Goal: Task Accomplishment & Management: Use online tool/utility

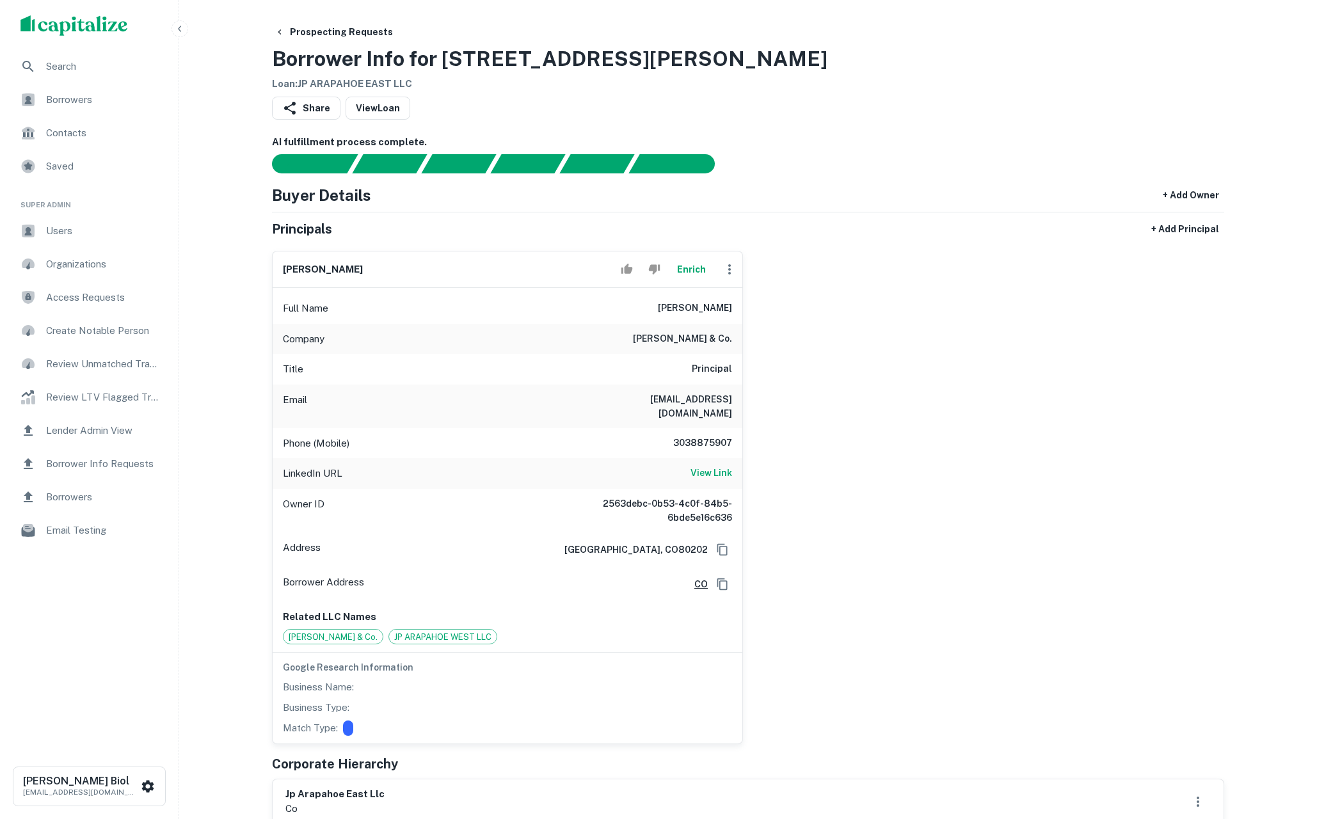
click at [695, 268] on button "Enrich" at bounding box center [691, 270] width 41 height 26
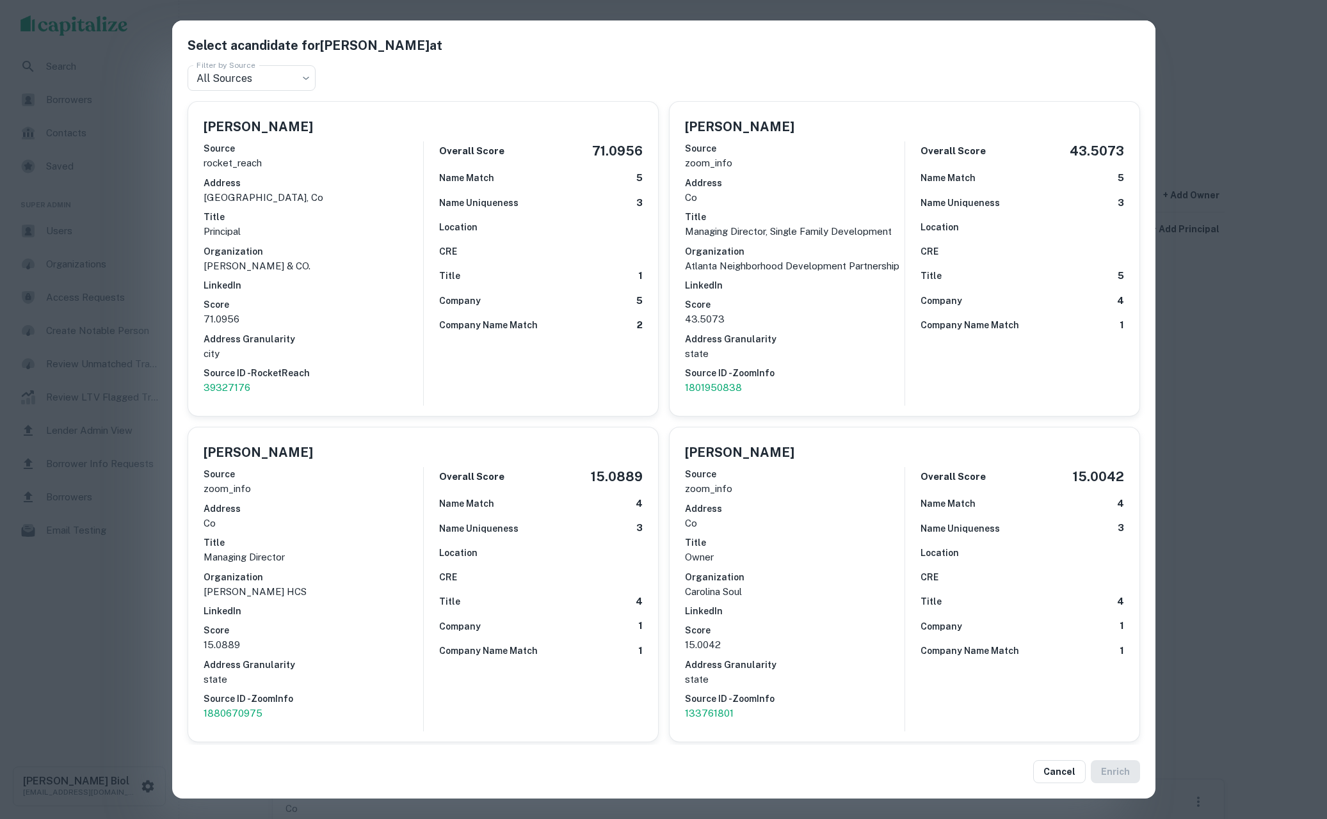
click at [117, 631] on div "Select a candidate for Jay Perlmutter at Filter by Source All Sources *** Filte…" at bounding box center [663, 409] width 1327 height 819
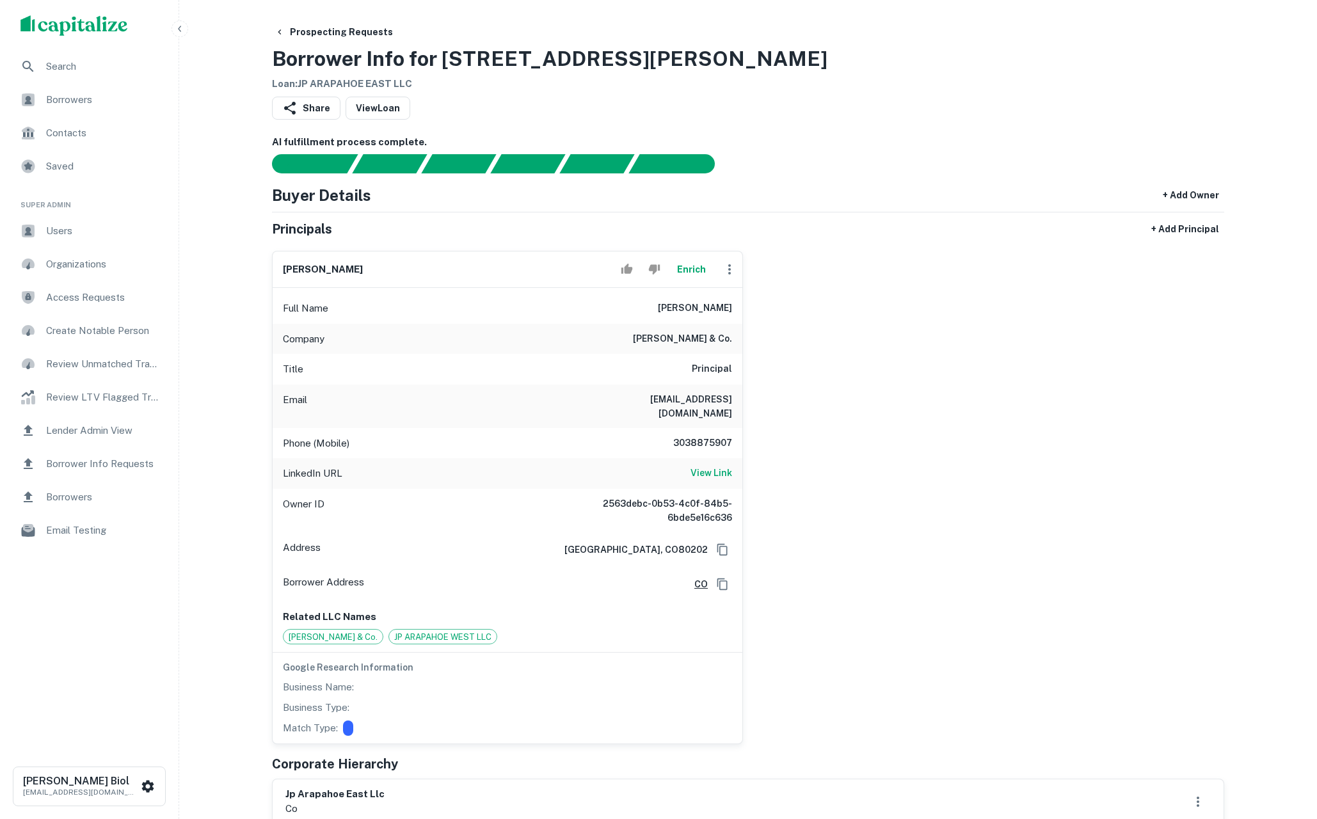
click at [686, 274] on button "Enrich" at bounding box center [691, 270] width 41 height 26
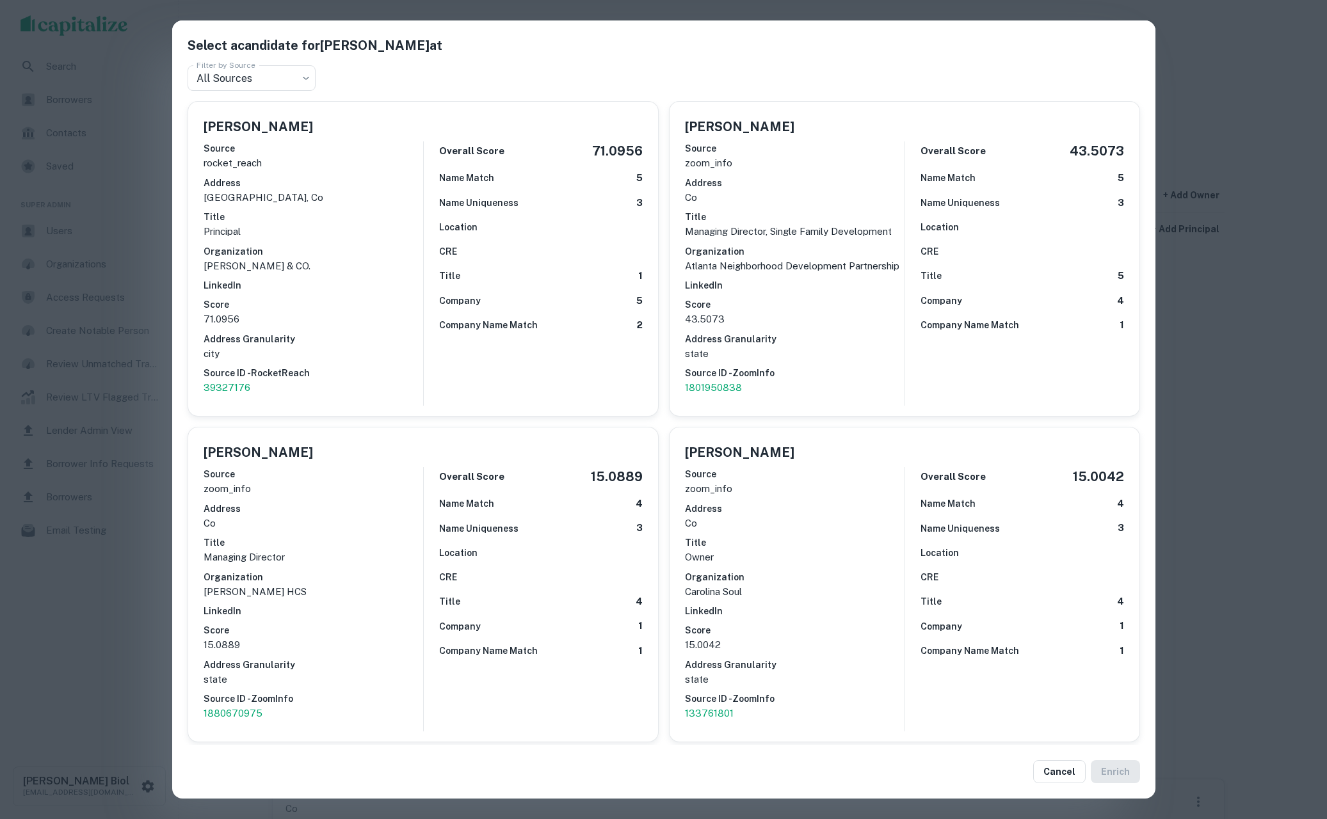
click at [1221, 402] on div "Select a candidate for Jay Perlmutter at Filter by Source All Sources *** Filte…" at bounding box center [663, 409] width 1327 height 819
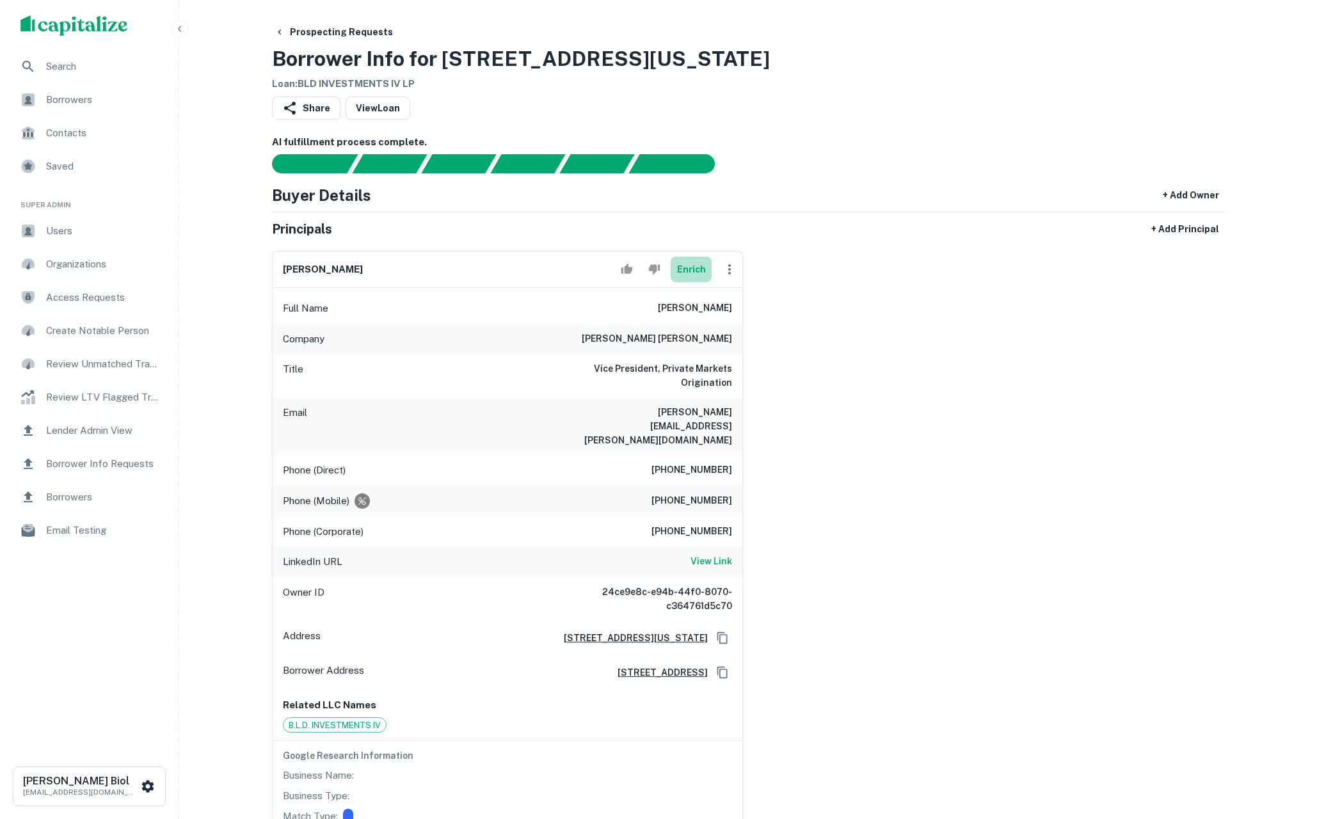
click at [686, 269] on button "Enrich" at bounding box center [691, 270] width 41 height 26
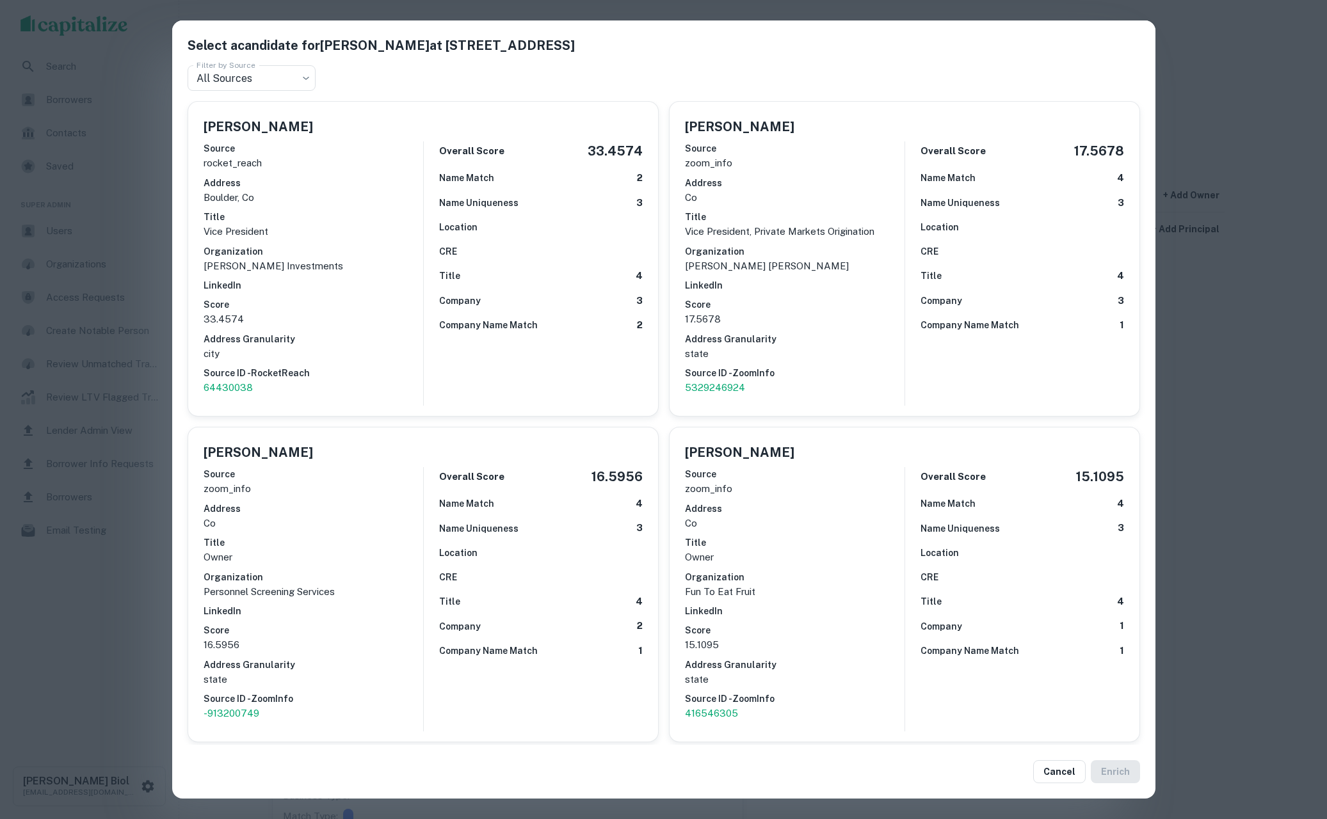
click at [72, 600] on div "Select a candidate for [PERSON_NAME] at [STREET_ADDRESS] Filter by Source All S…" at bounding box center [663, 409] width 1327 height 819
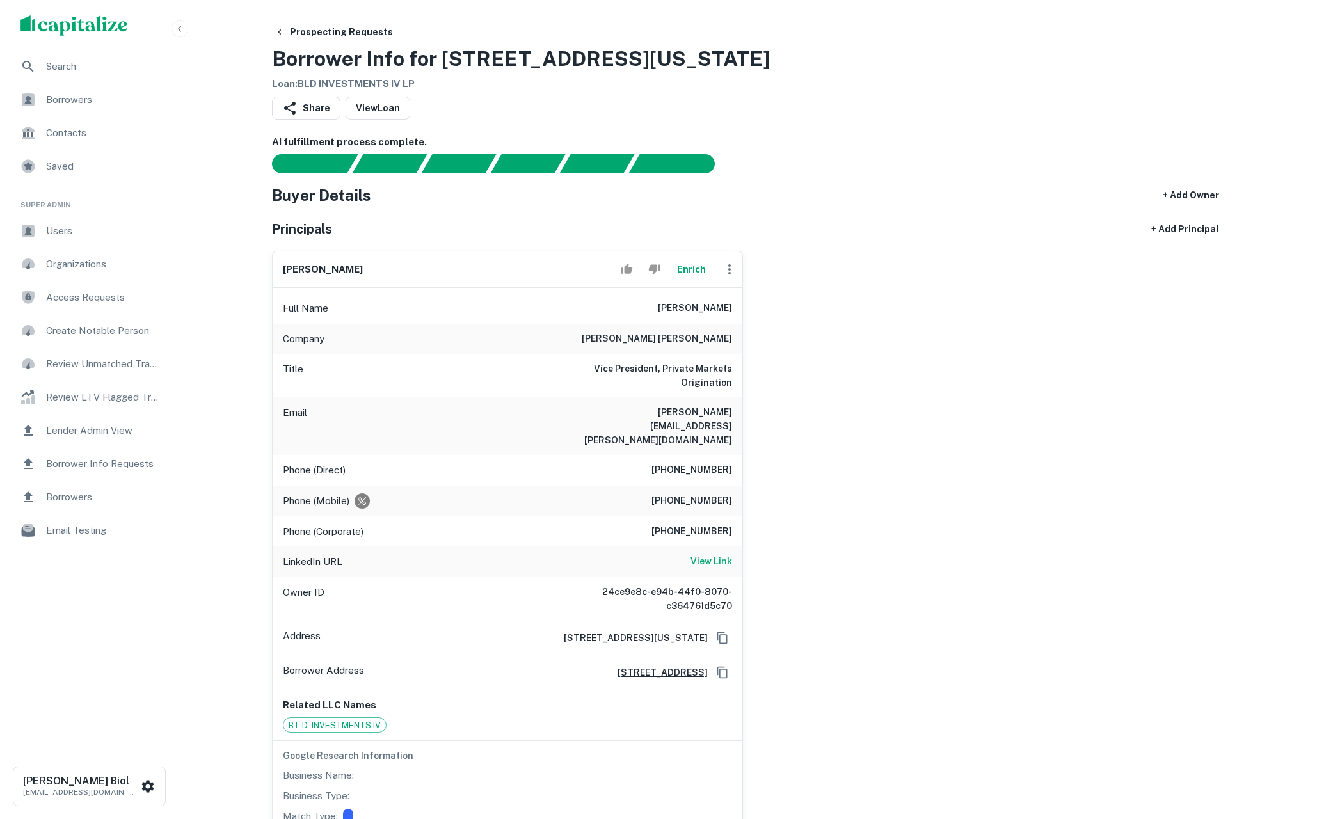
click at [687, 268] on button "Enrich" at bounding box center [691, 270] width 41 height 26
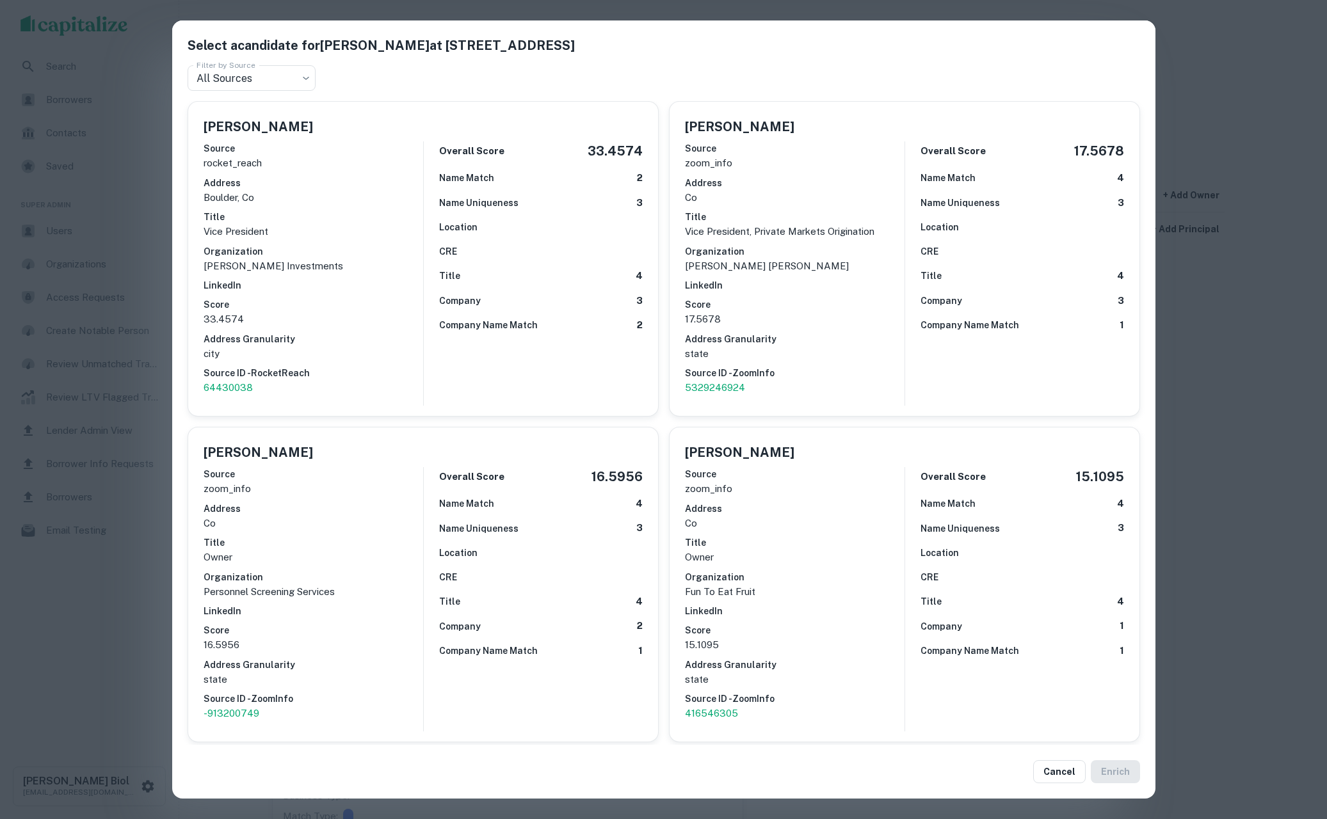
click at [131, 617] on div "Select a candidate for David Salzman at 1585 Broadway Filter by Source All Sour…" at bounding box center [663, 409] width 1327 height 819
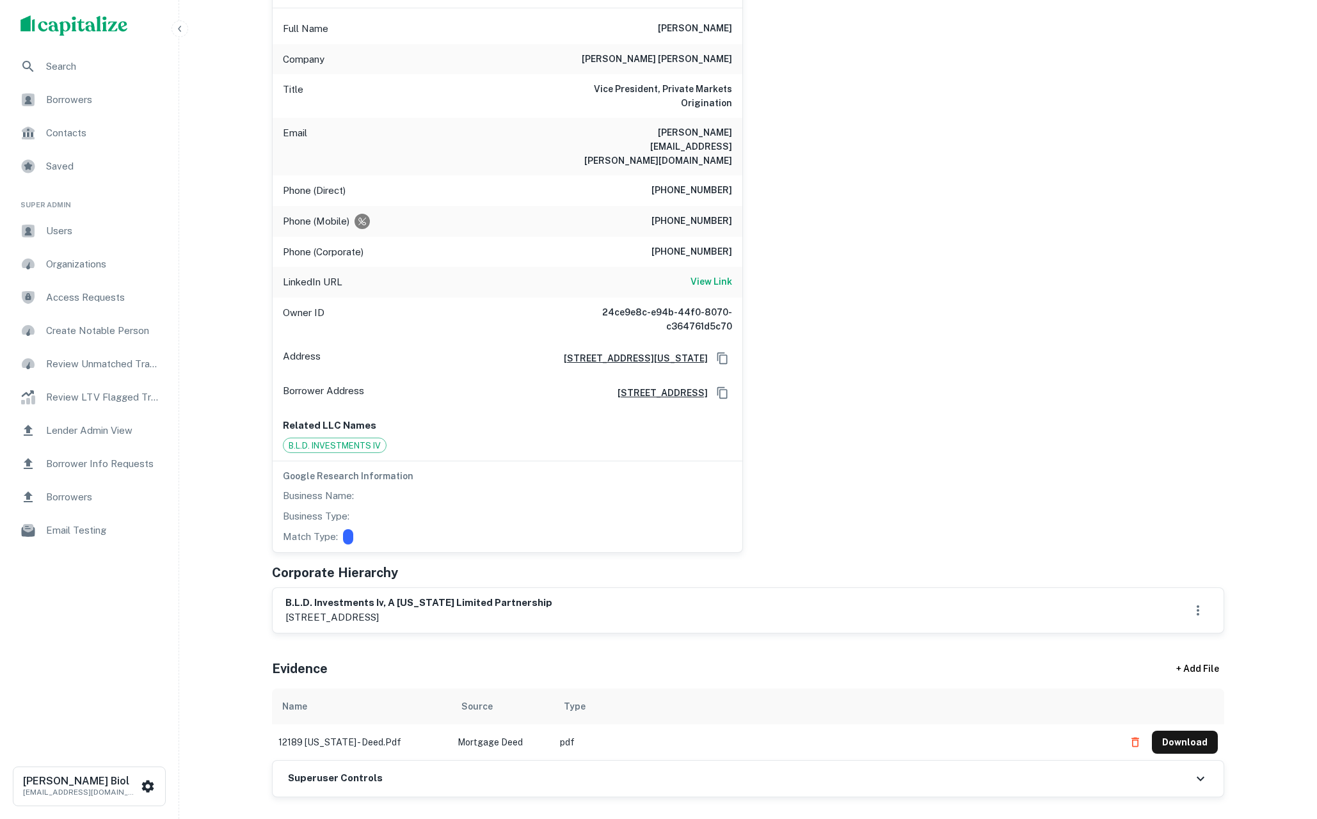
scroll to position [560, 0]
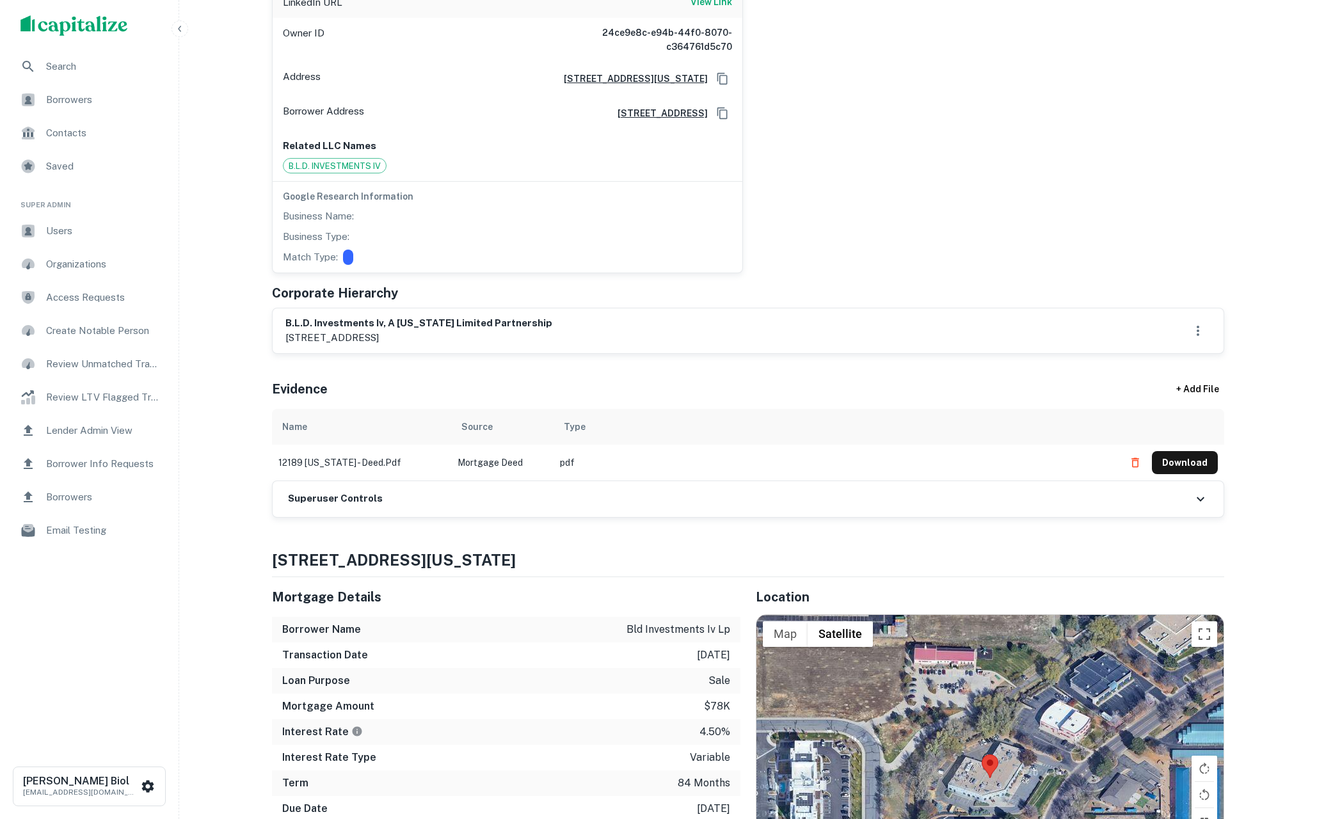
click at [777, 481] on div "Superuser Controls" at bounding box center [748, 499] width 951 height 36
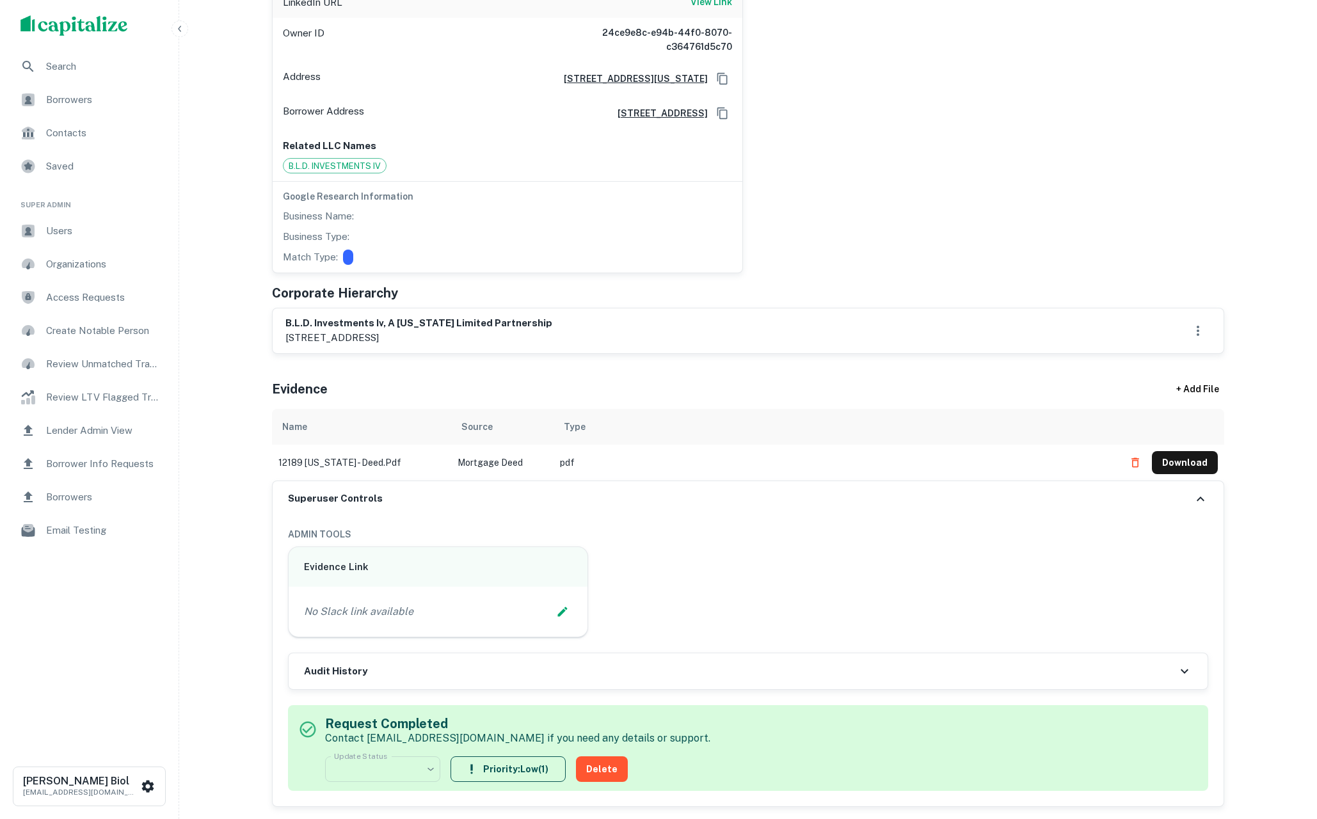
scroll to position [608, 0]
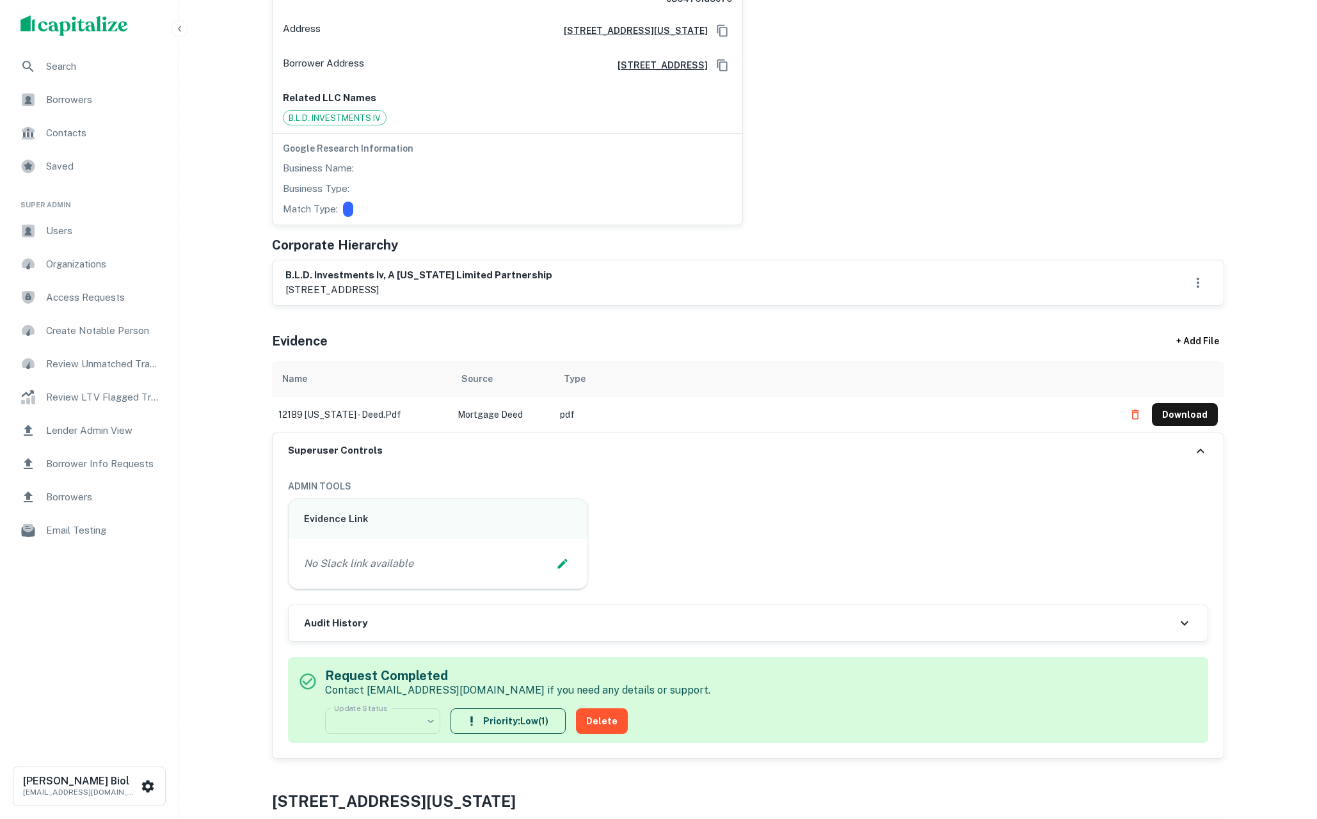
click at [785, 606] on div "Audit History" at bounding box center [748, 624] width 919 height 36
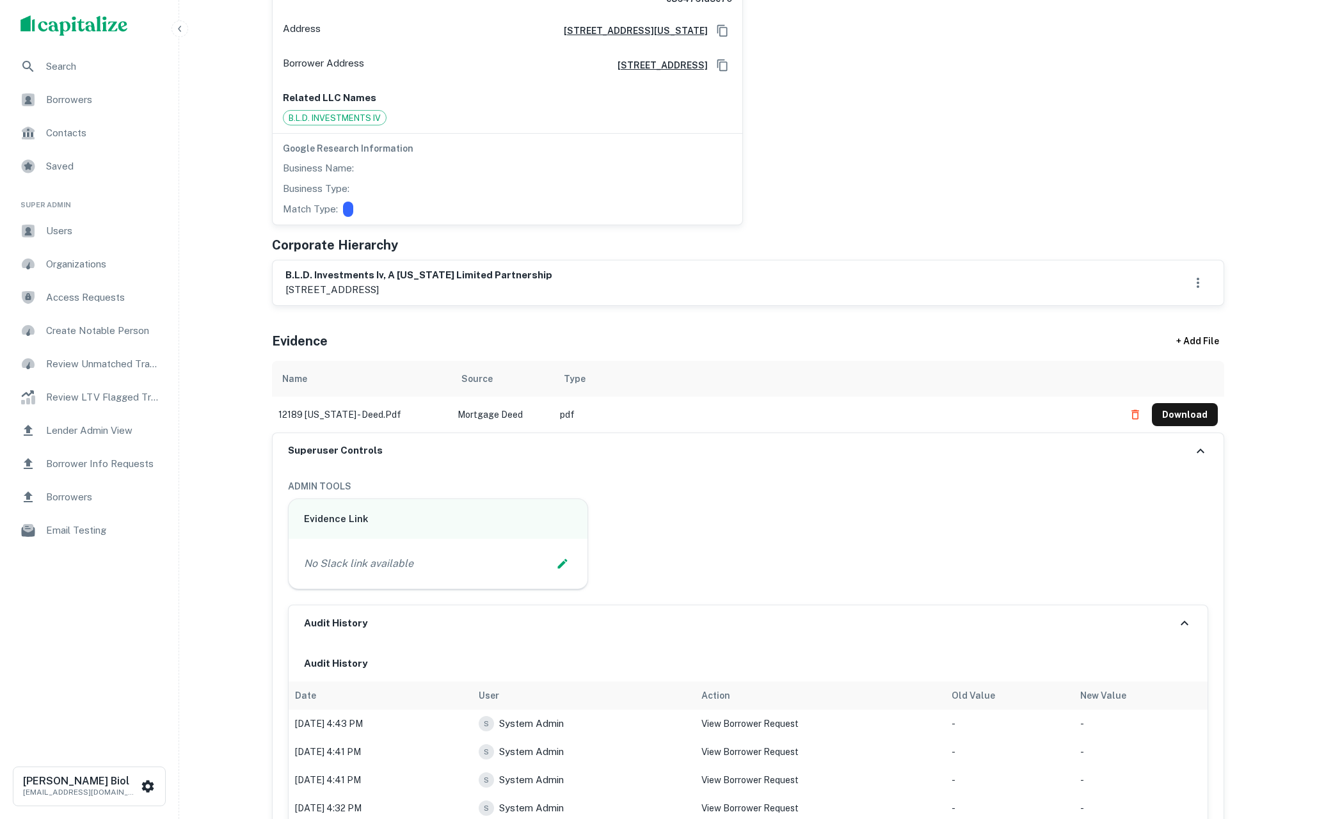
scroll to position [819, 0]
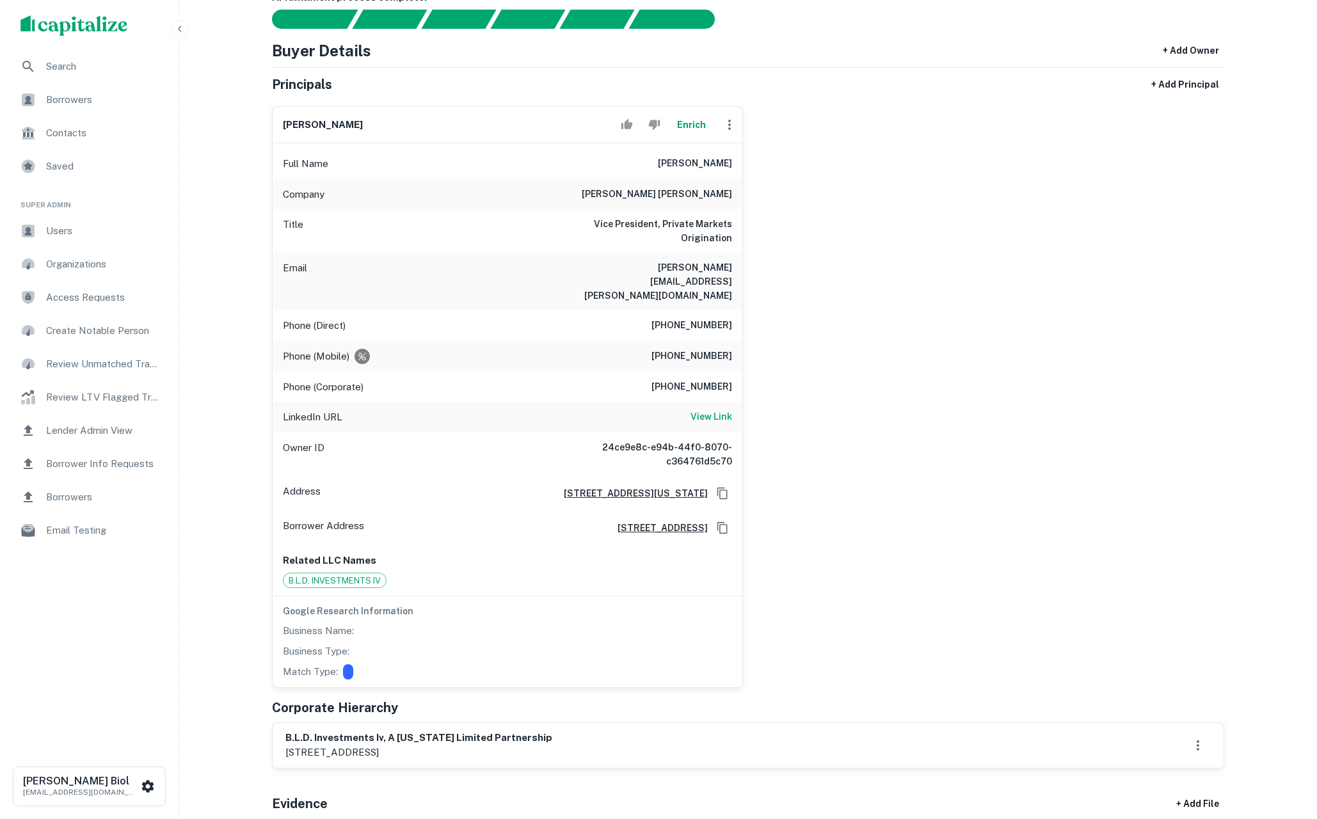
scroll to position [129, 0]
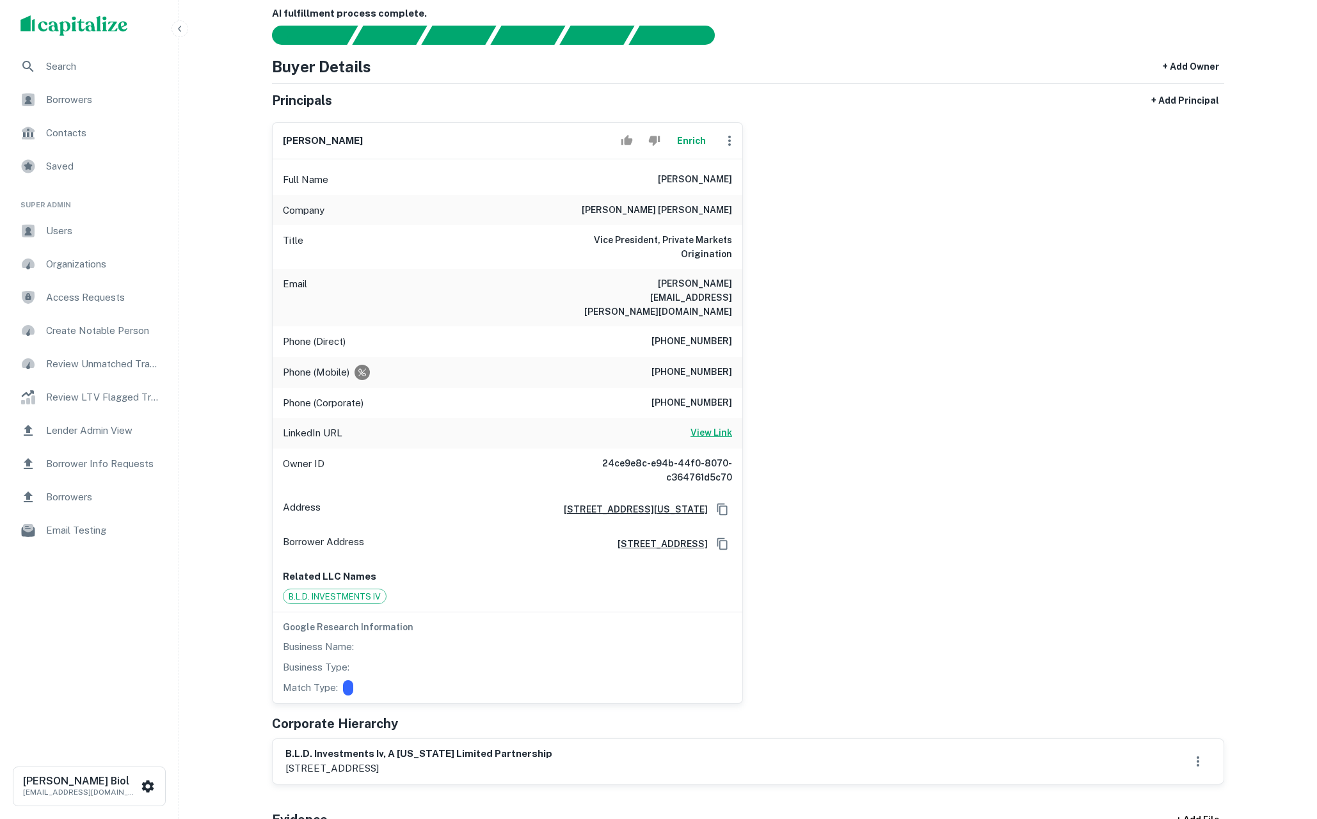
click at [719, 426] on h6 "View Link" at bounding box center [712, 433] width 42 height 14
drag, startPoint x: 677, startPoint y: 211, endPoint x: 721, endPoint y: 279, distance: 81.9
click at [721, 279] on div "Full Name david salzman Company morgan stanley Title Vice President, Private Ma…" at bounding box center [508, 431] width 470 height 544
click at [721, 279] on h6 "david.salzman@morganstanley.com" at bounding box center [656, 298] width 154 height 42
drag, startPoint x: 710, startPoint y: 283, endPoint x: 647, endPoint y: 230, distance: 81.8
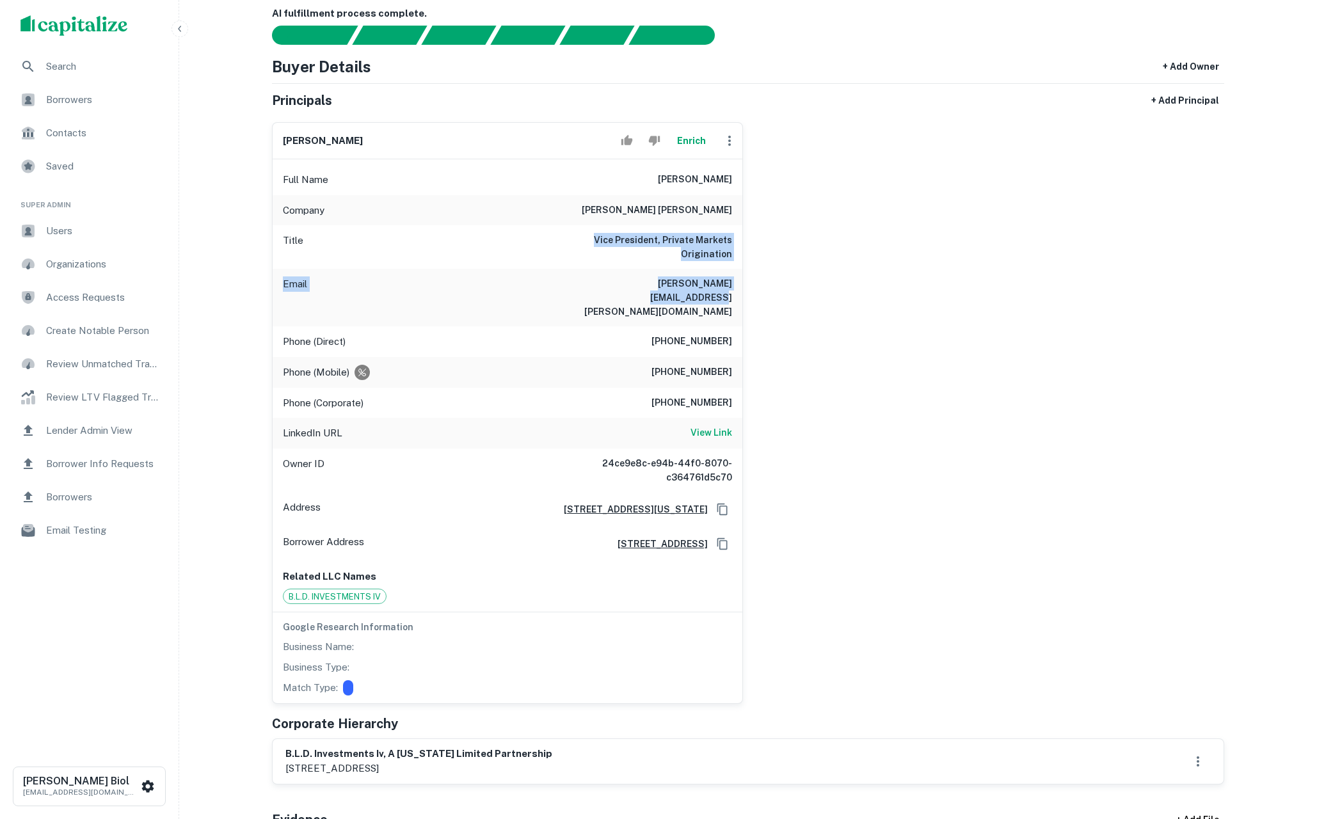
click at [647, 230] on div "Full Name david salzman Company morgan stanley Title Vice President, Private Ma…" at bounding box center [508, 431] width 470 height 544
click at [647, 230] on div "Title Vice President, Private Markets Origination" at bounding box center [508, 247] width 470 height 44
click at [693, 142] on button "Enrich" at bounding box center [691, 141] width 41 height 26
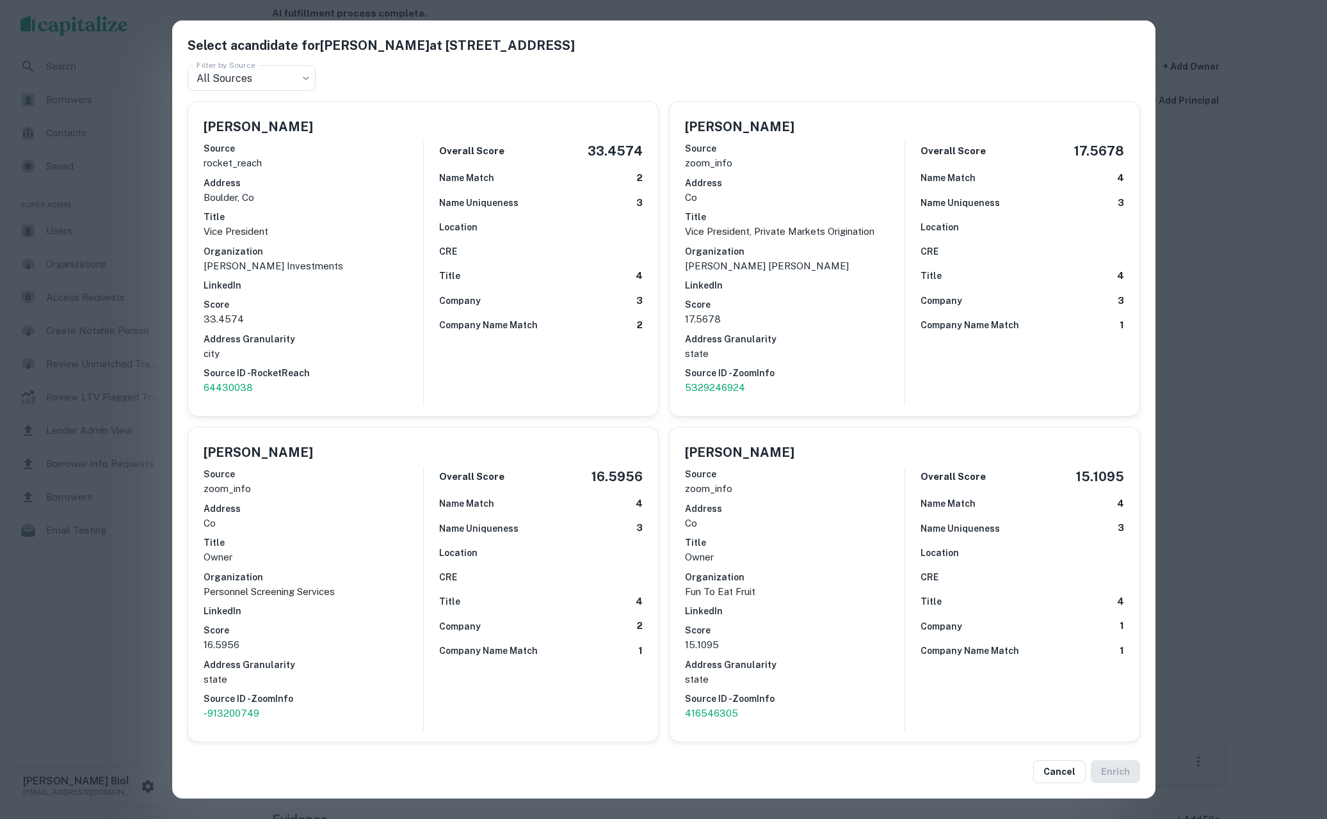
click at [99, 647] on div "Select a candidate for David Salzman at 1585 Broadway Filter by Source All Sour…" at bounding box center [663, 409] width 1327 height 819
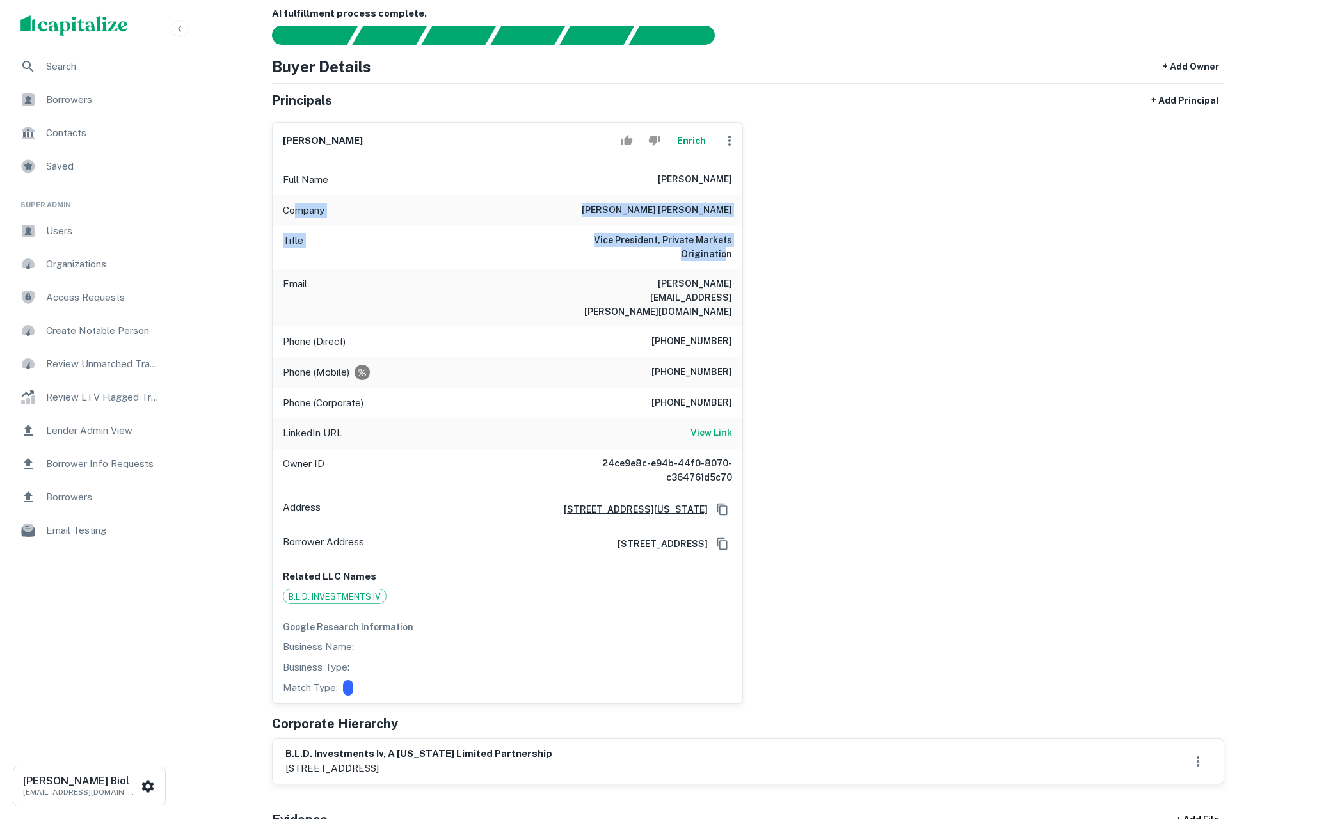
drag, startPoint x: 294, startPoint y: 209, endPoint x: 729, endPoint y: 249, distance: 435.9
click at [729, 249] on div "Full Name david salzman Company morgan stanley Title Vice President, Private Ma…" at bounding box center [508, 431] width 470 height 544
click at [729, 249] on h6 "Vice President, Private Markets Origination" at bounding box center [656, 247] width 154 height 28
click at [690, 143] on button "Enrich" at bounding box center [691, 141] width 41 height 26
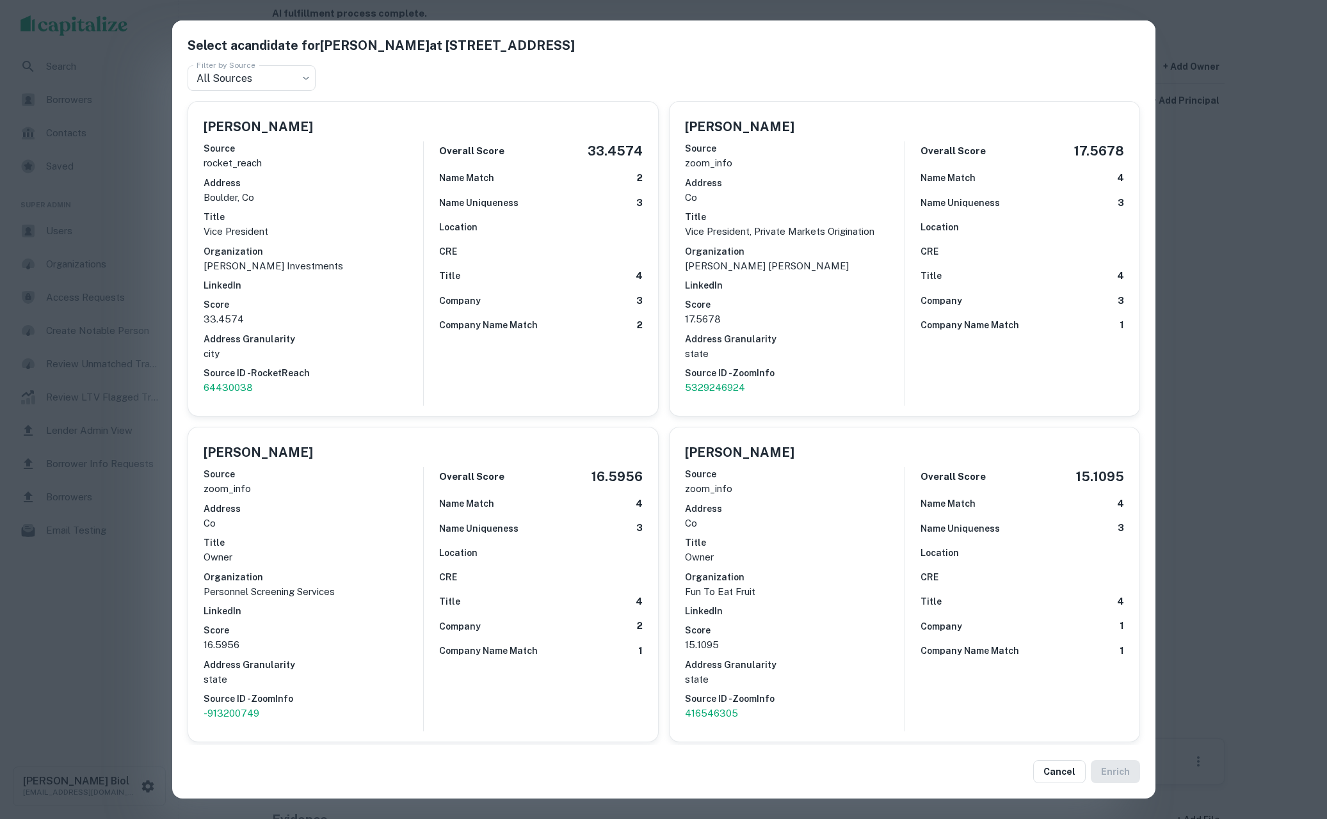
click at [106, 622] on div "Select a candidate for David Salzman at 1585 Broadway Filter by Source All Sour…" at bounding box center [663, 409] width 1327 height 819
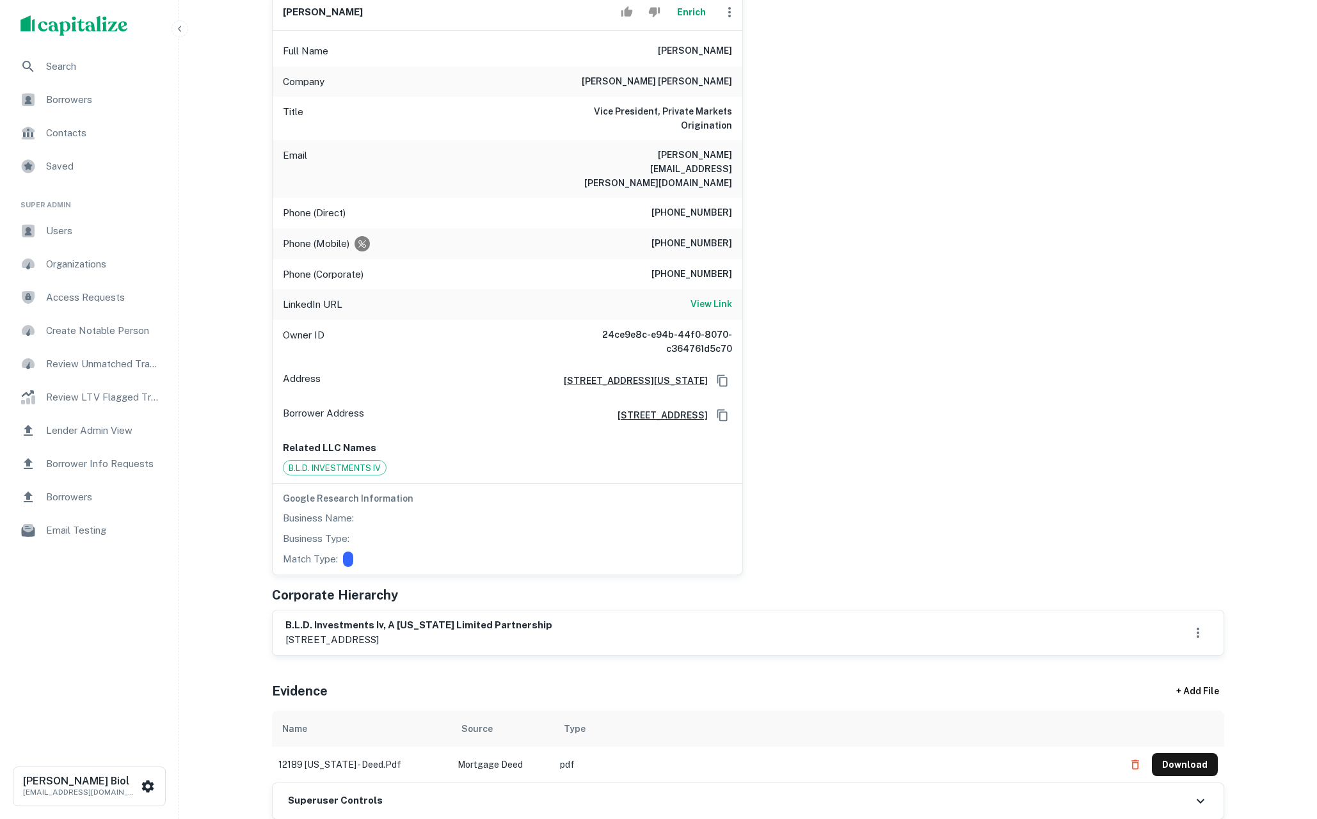
scroll to position [111, 0]
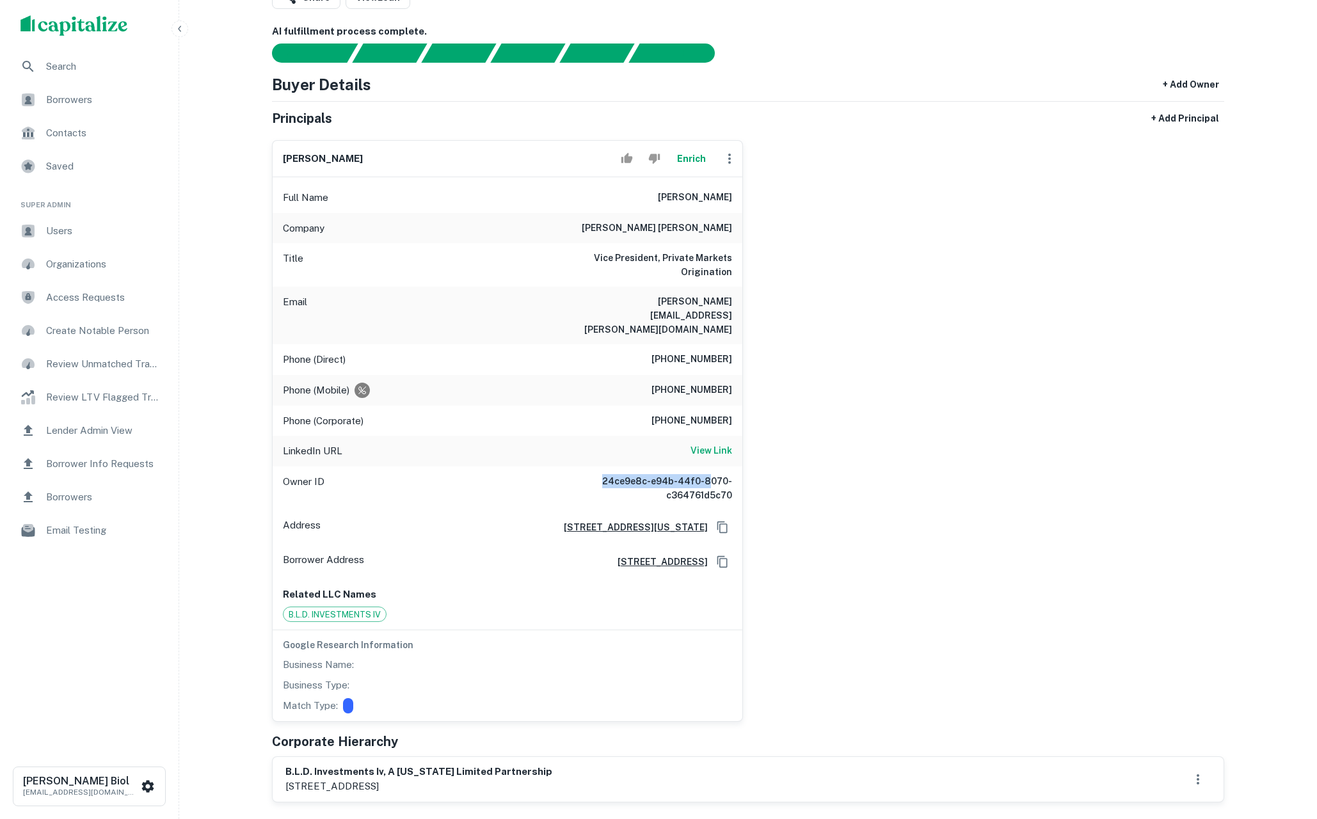
drag, startPoint x: 670, startPoint y: 458, endPoint x: 714, endPoint y: 460, distance: 44.2
click at [714, 474] on h6 "24ce9e8c-e94b-44f0-8070-c364761d5c70" at bounding box center [656, 488] width 154 height 28
click at [713, 474] on h6 "24ce9e8c-e94b-44f0-8070-c364761d5c70" at bounding box center [656, 488] width 154 height 28
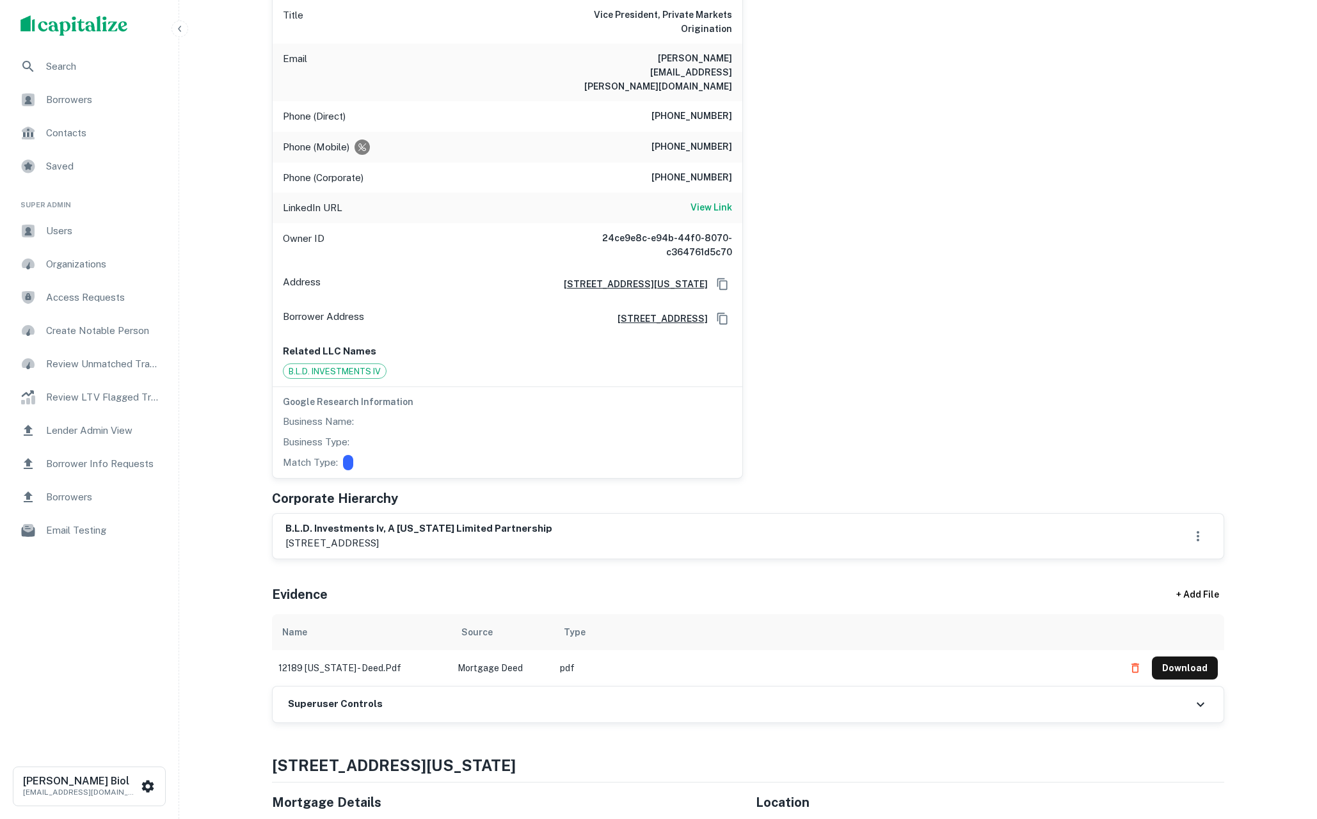
scroll to position [471, 0]
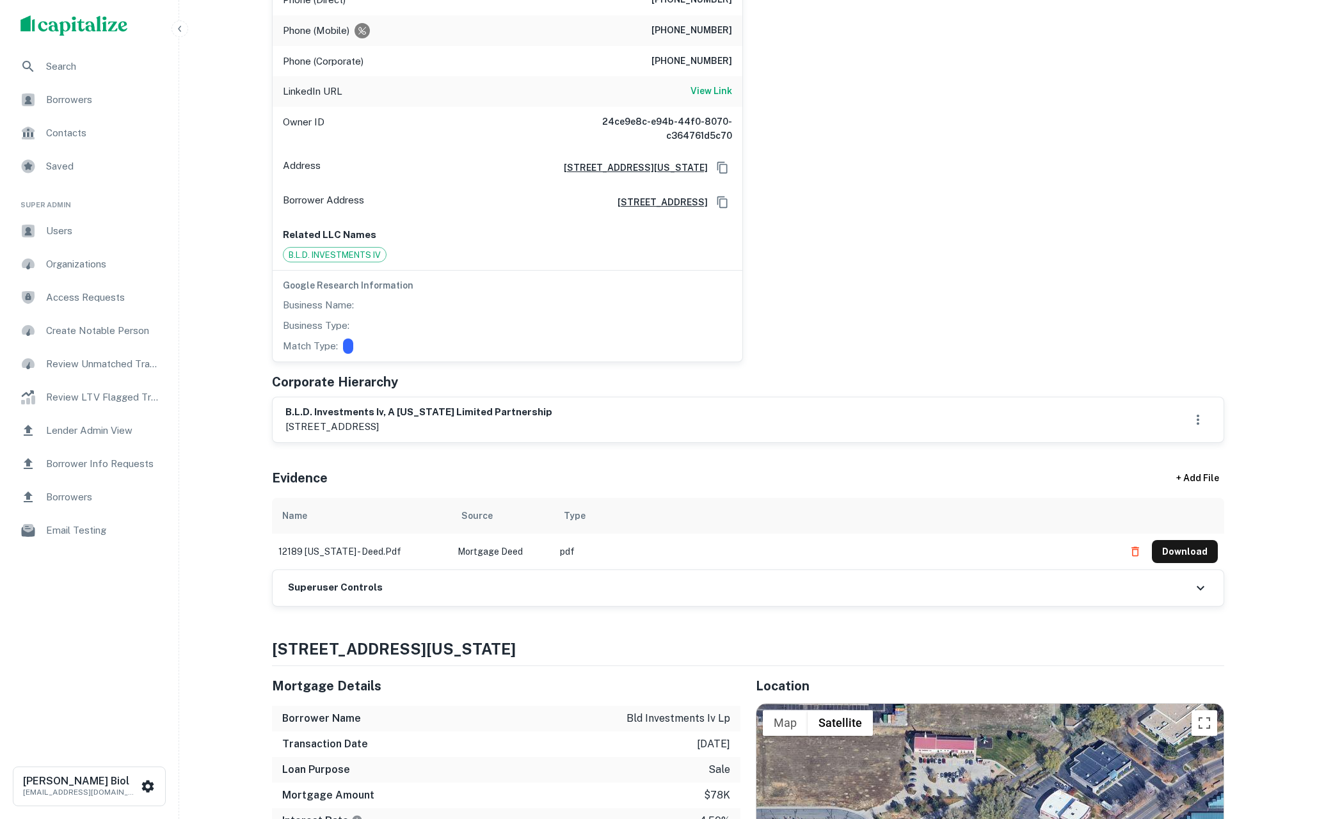
click at [683, 570] on div "Superuser Controls" at bounding box center [748, 588] width 951 height 36
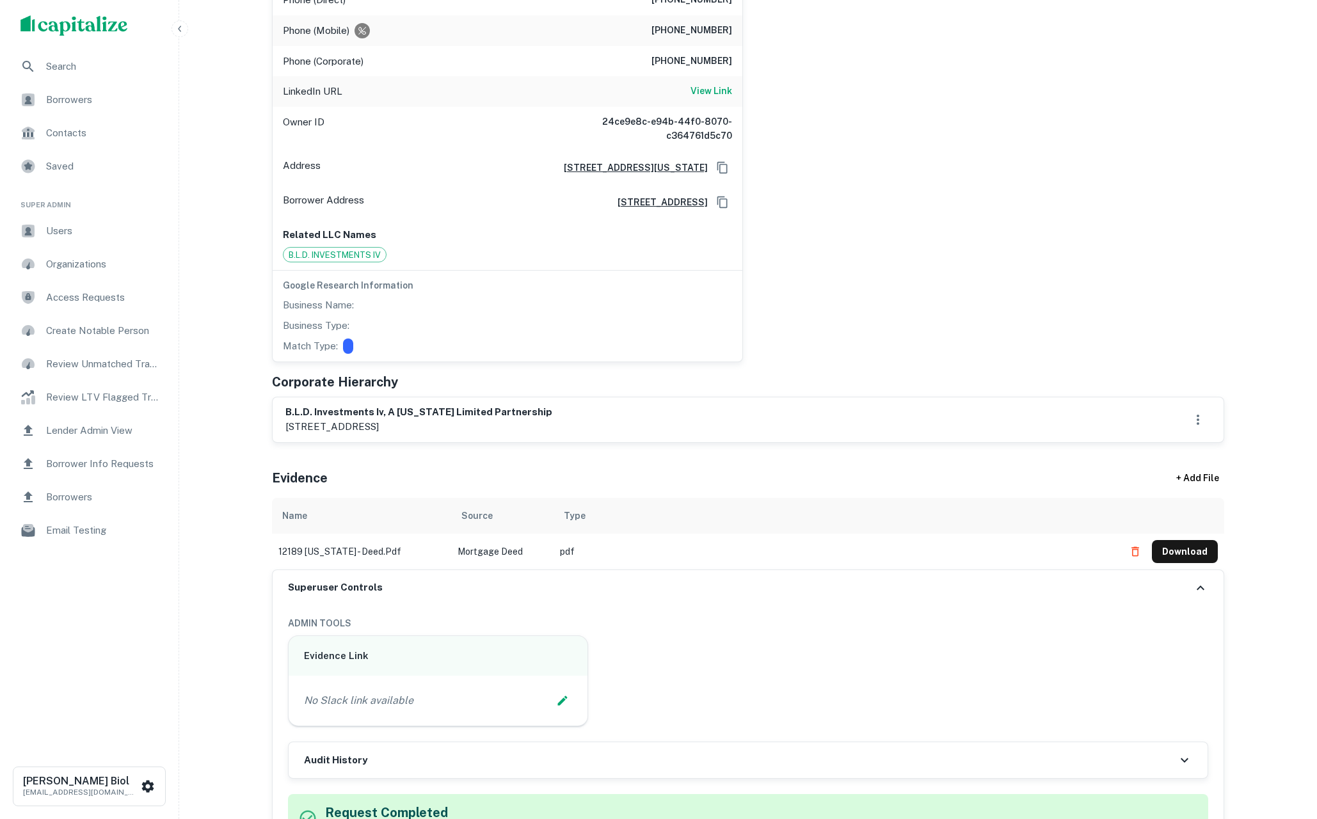
scroll to position [704, 0]
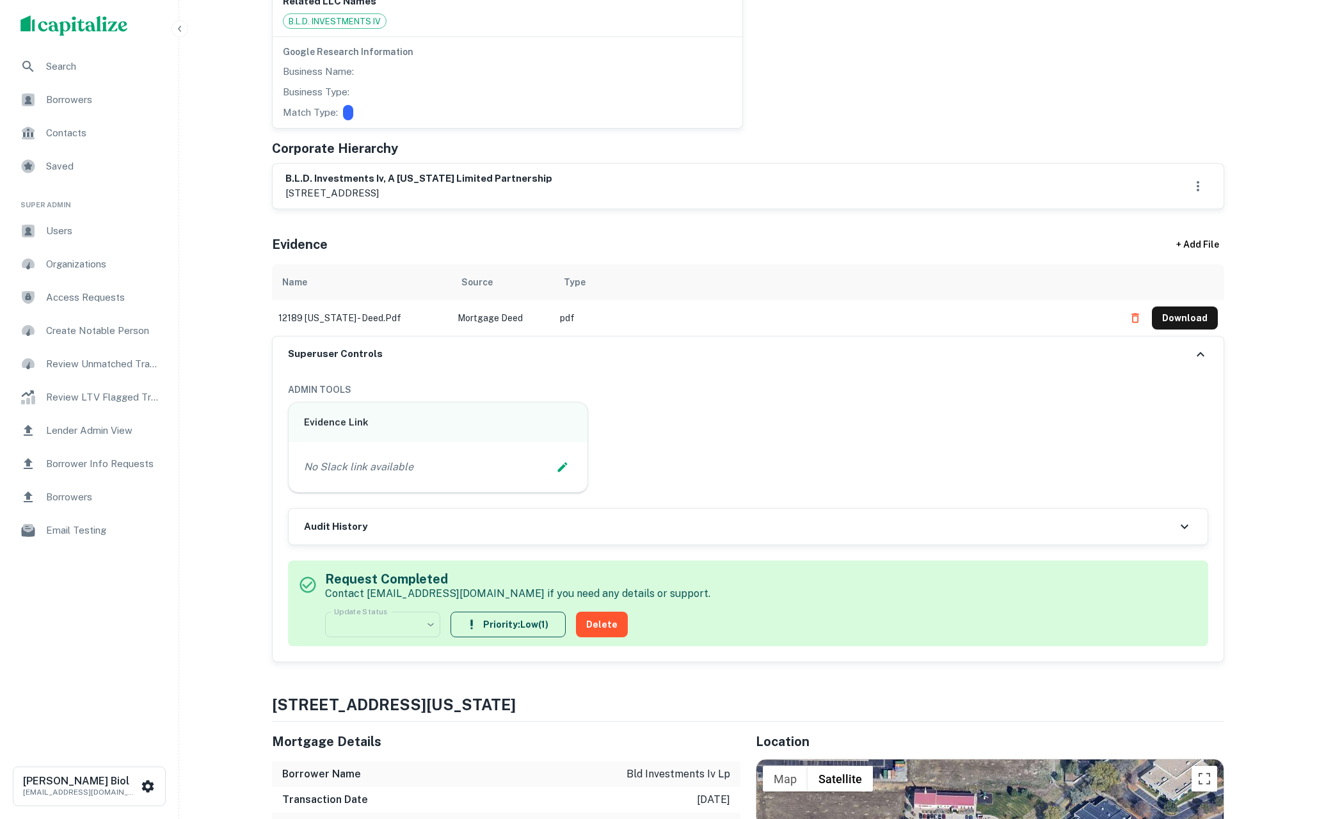
click at [503, 512] on div "Audit History" at bounding box center [748, 527] width 919 height 36
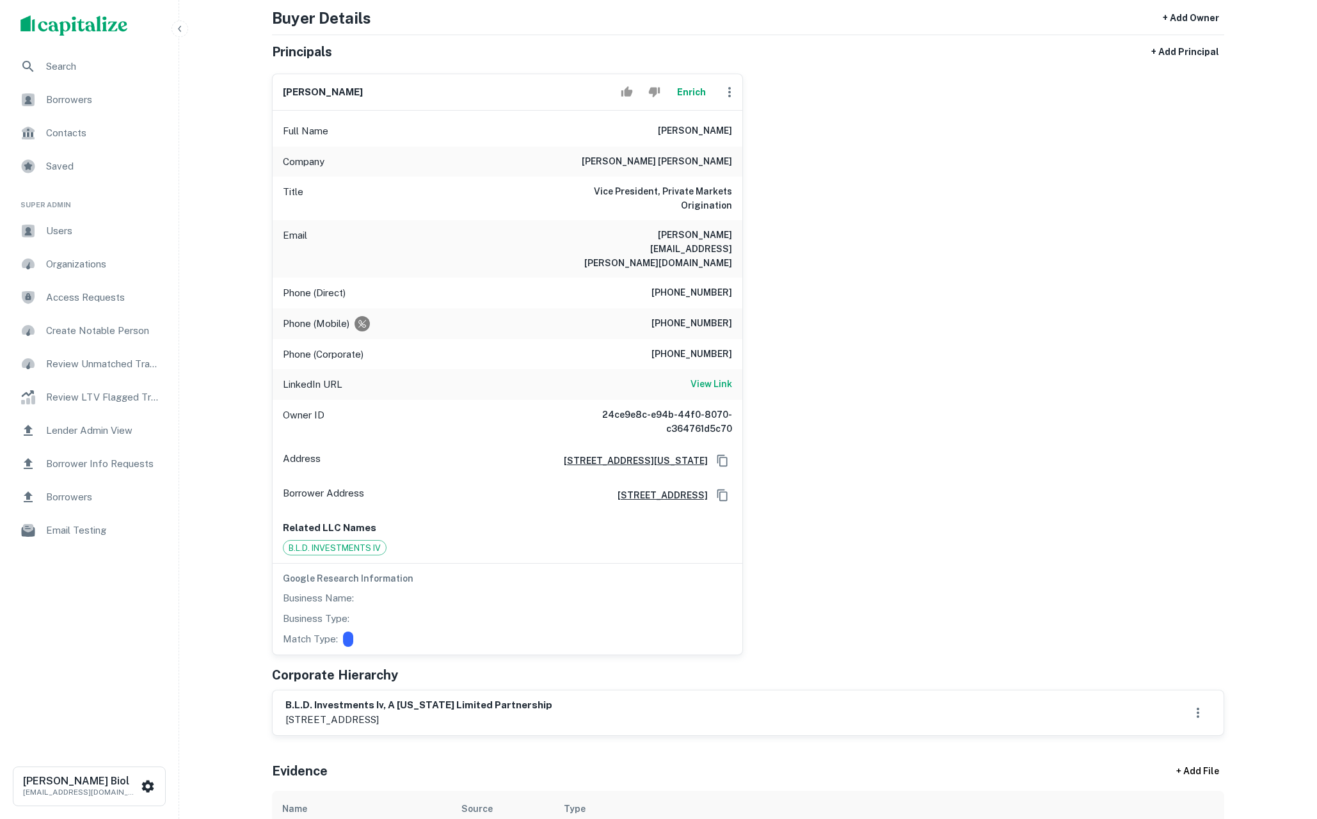
scroll to position [111, 0]
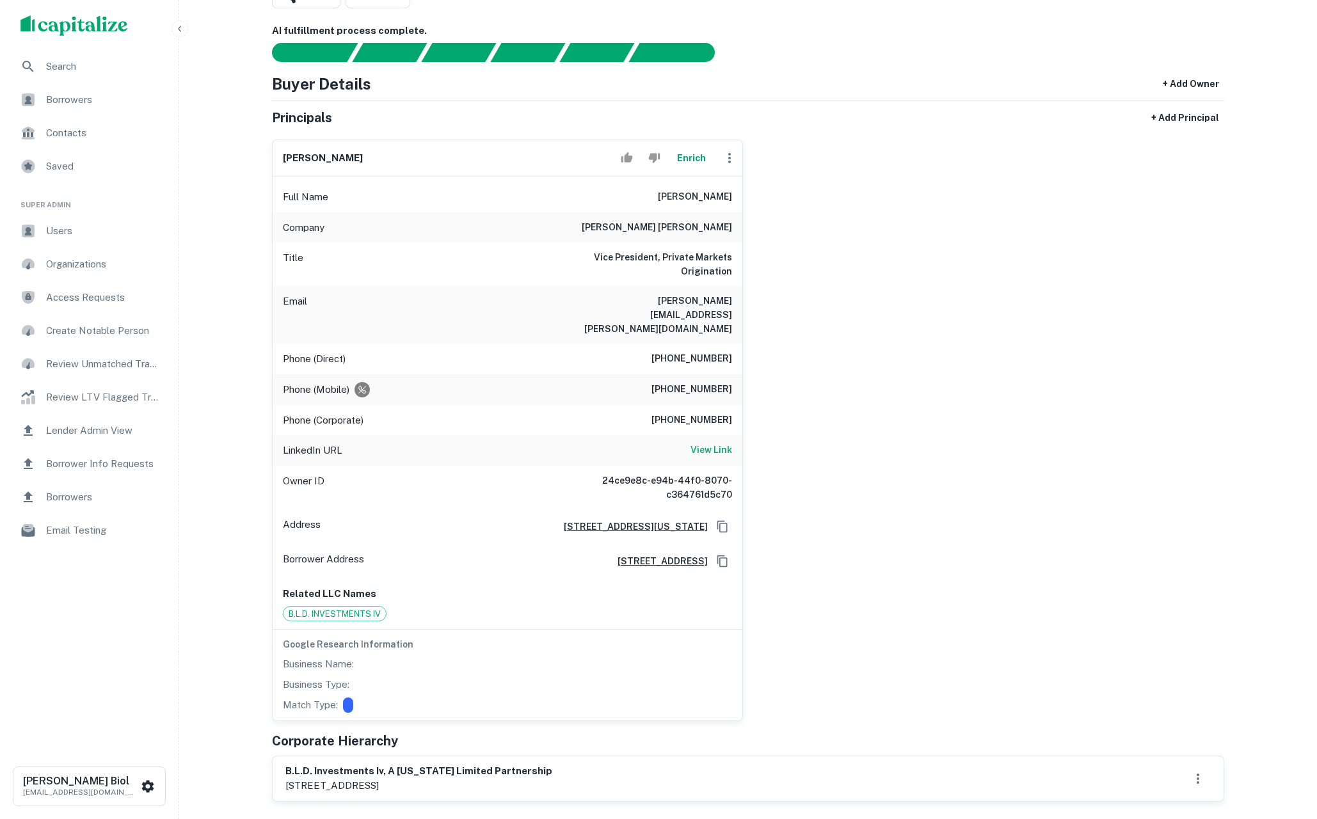
click at [697, 156] on button "Enrich" at bounding box center [691, 158] width 41 height 26
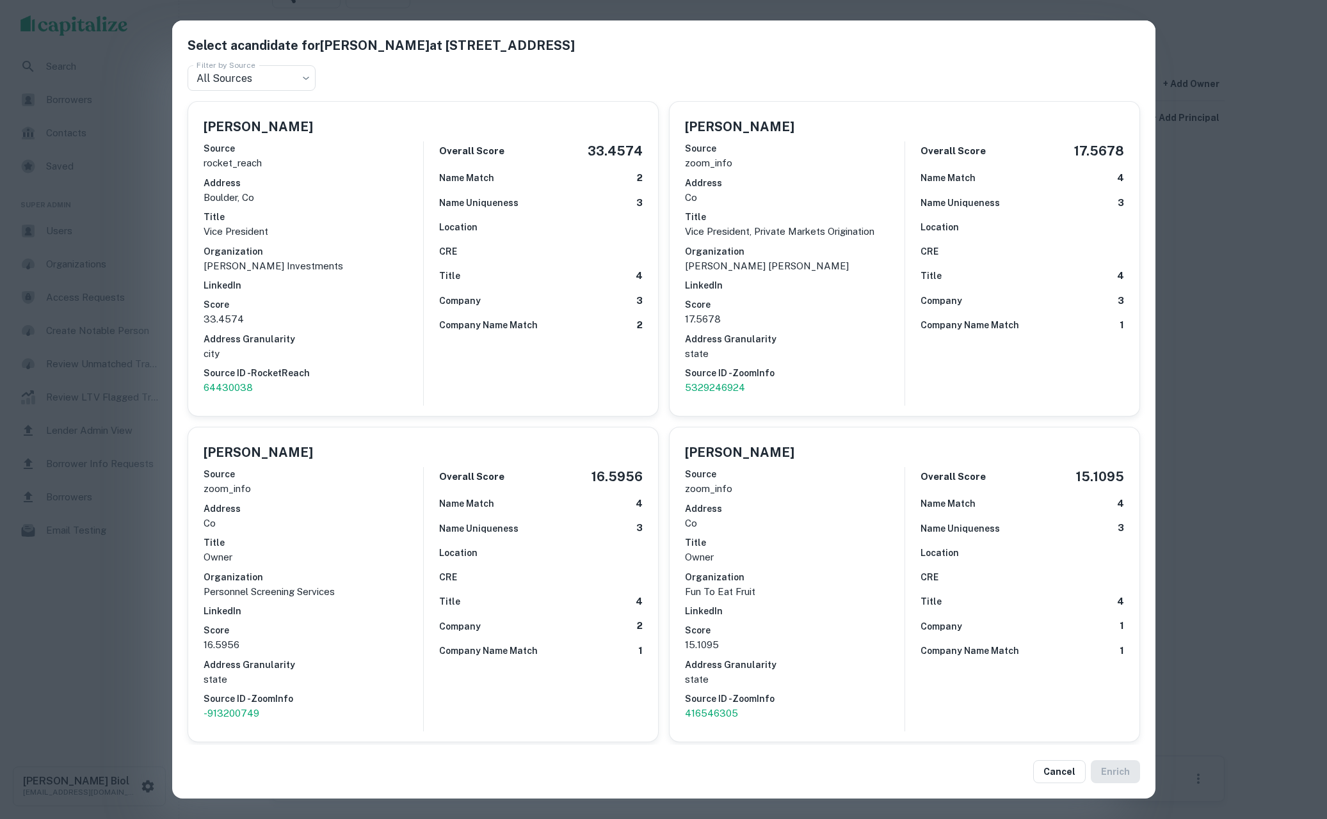
click at [100, 684] on div "Select a candidate for David Salzman at 1585 Broadway Filter by Source All Sour…" at bounding box center [663, 409] width 1327 height 819
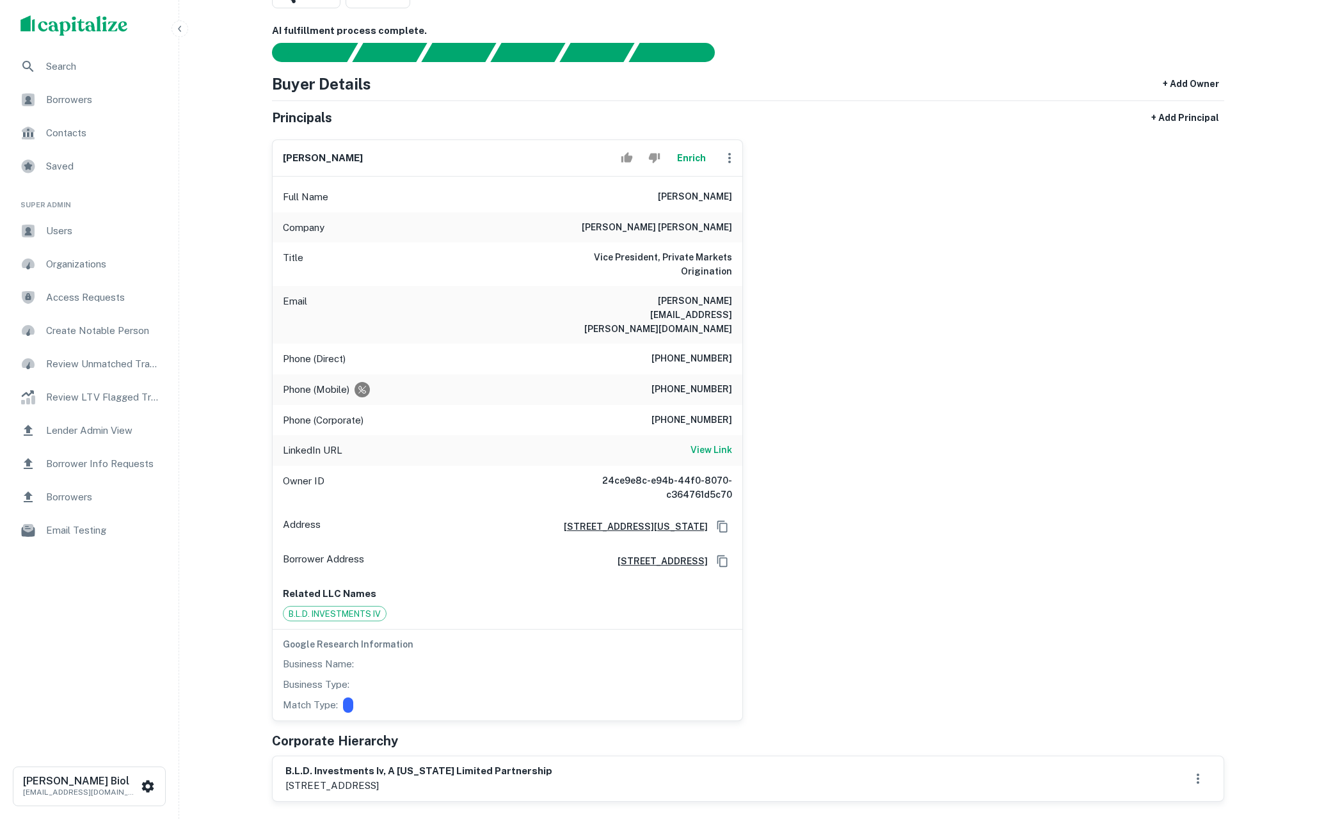
scroll to position [95, 0]
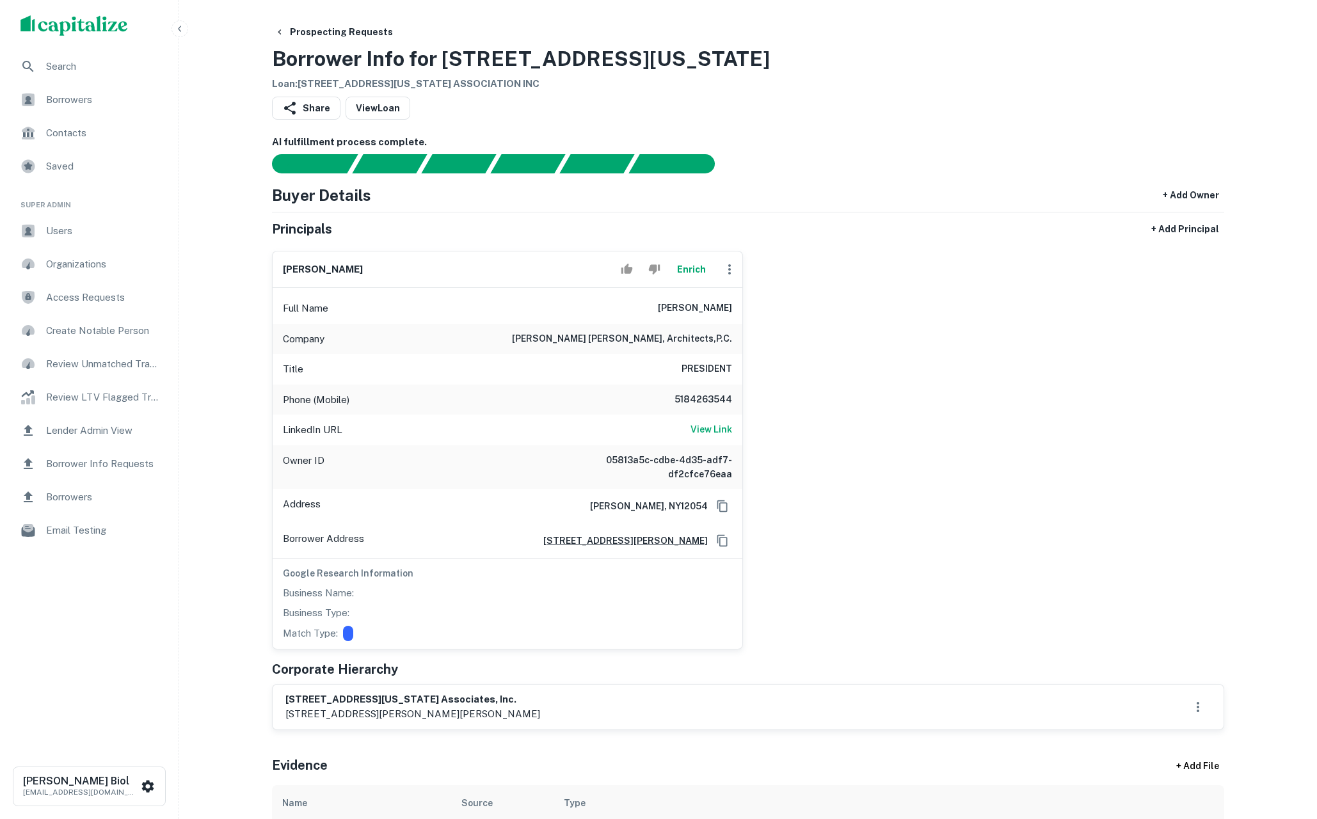
click at [696, 272] on button "Enrich" at bounding box center [691, 270] width 41 height 26
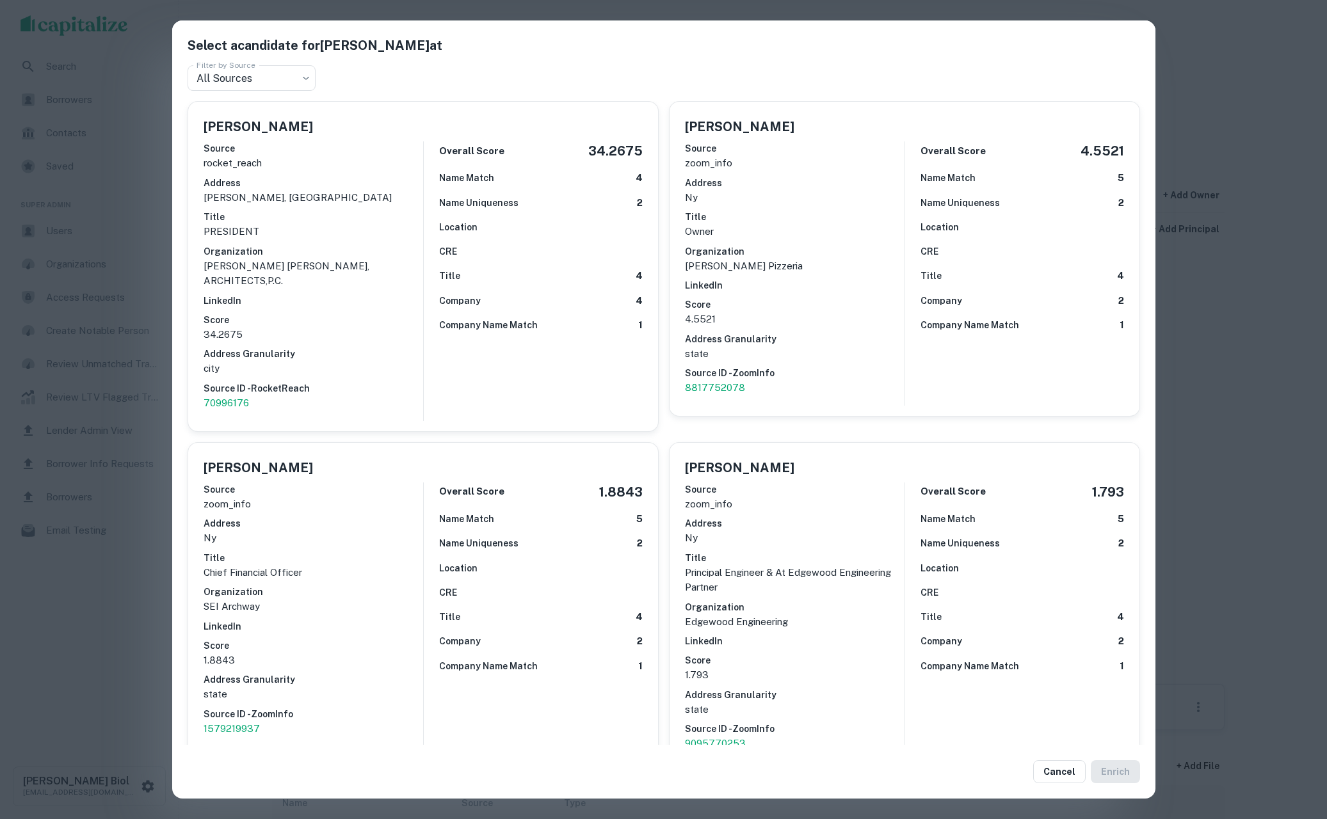
click at [106, 608] on div "Select a candidate for Dan Sanders at Filter by Source All Sources *** Filter b…" at bounding box center [663, 409] width 1327 height 819
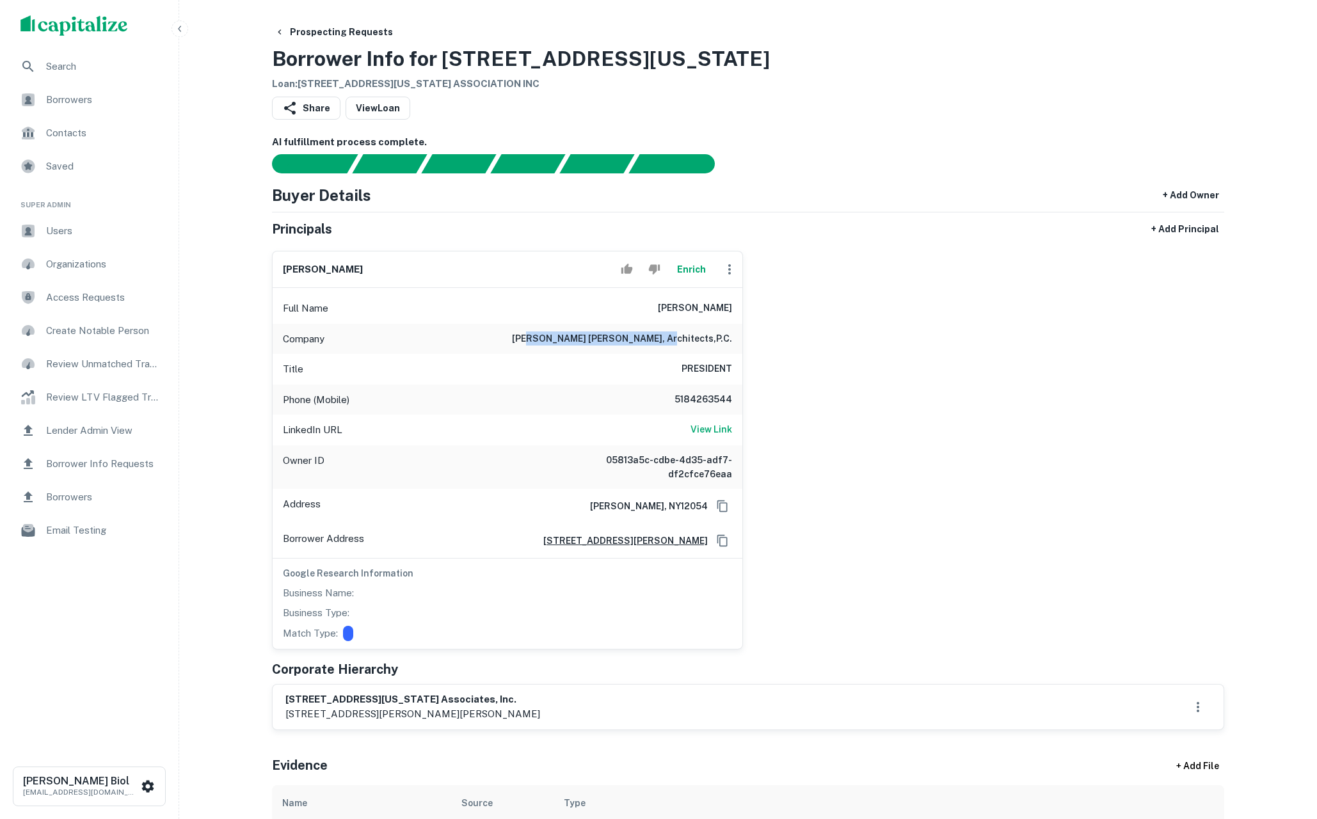
drag, startPoint x: 608, startPoint y: 337, endPoint x: 721, endPoint y: 339, distance: 113.3
click at [721, 339] on h6 "harris a. sanders, architects,p.c." at bounding box center [622, 339] width 220 height 15
drag, startPoint x: 707, startPoint y: 341, endPoint x: 609, endPoint y: 339, distance: 98.0
click at [609, 339] on h6 "harris a. sanders, architects,p.c." at bounding box center [622, 339] width 220 height 15
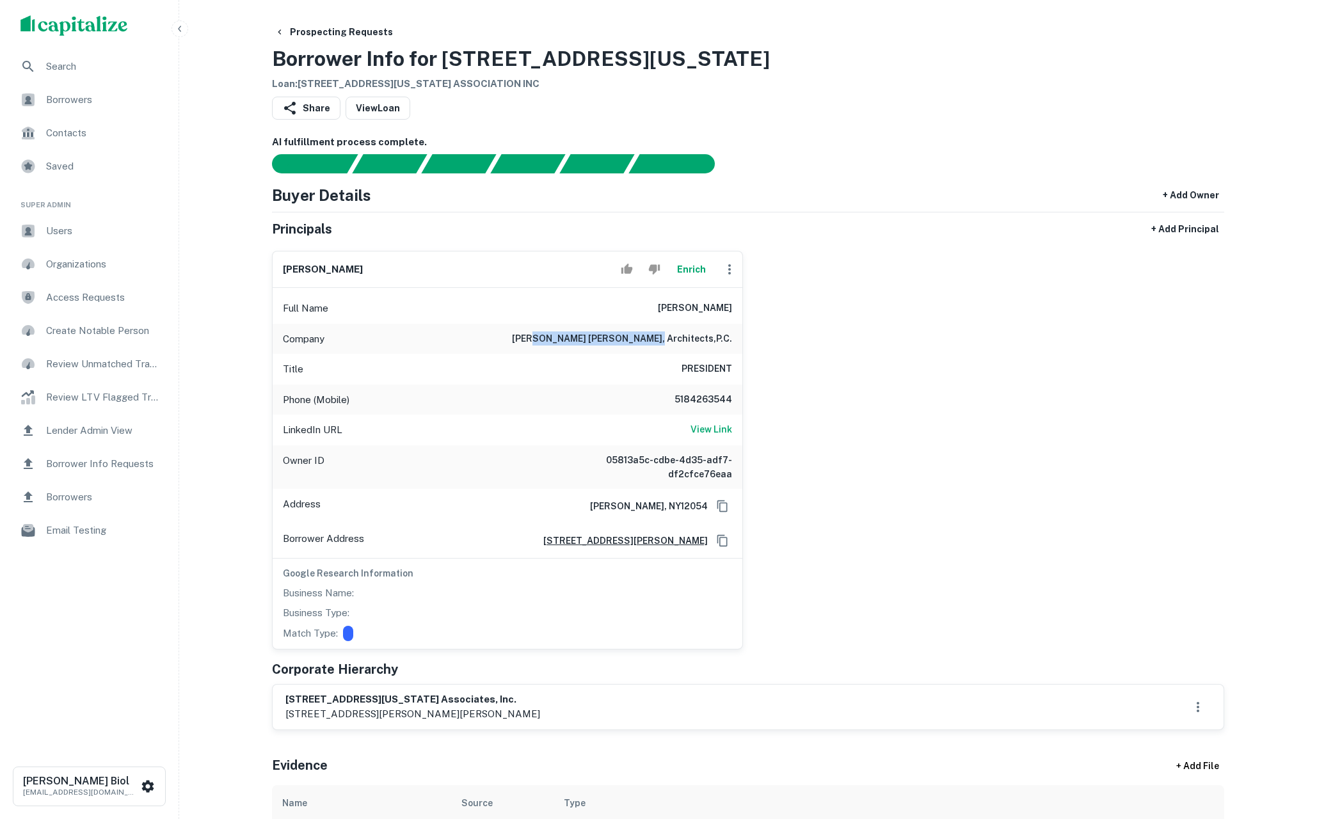
click at [609, 339] on h6 "harris a. sanders, architects,p.c." at bounding box center [622, 339] width 220 height 15
click at [688, 271] on button "Enrich" at bounding box center [691, 270] width 41 height 26
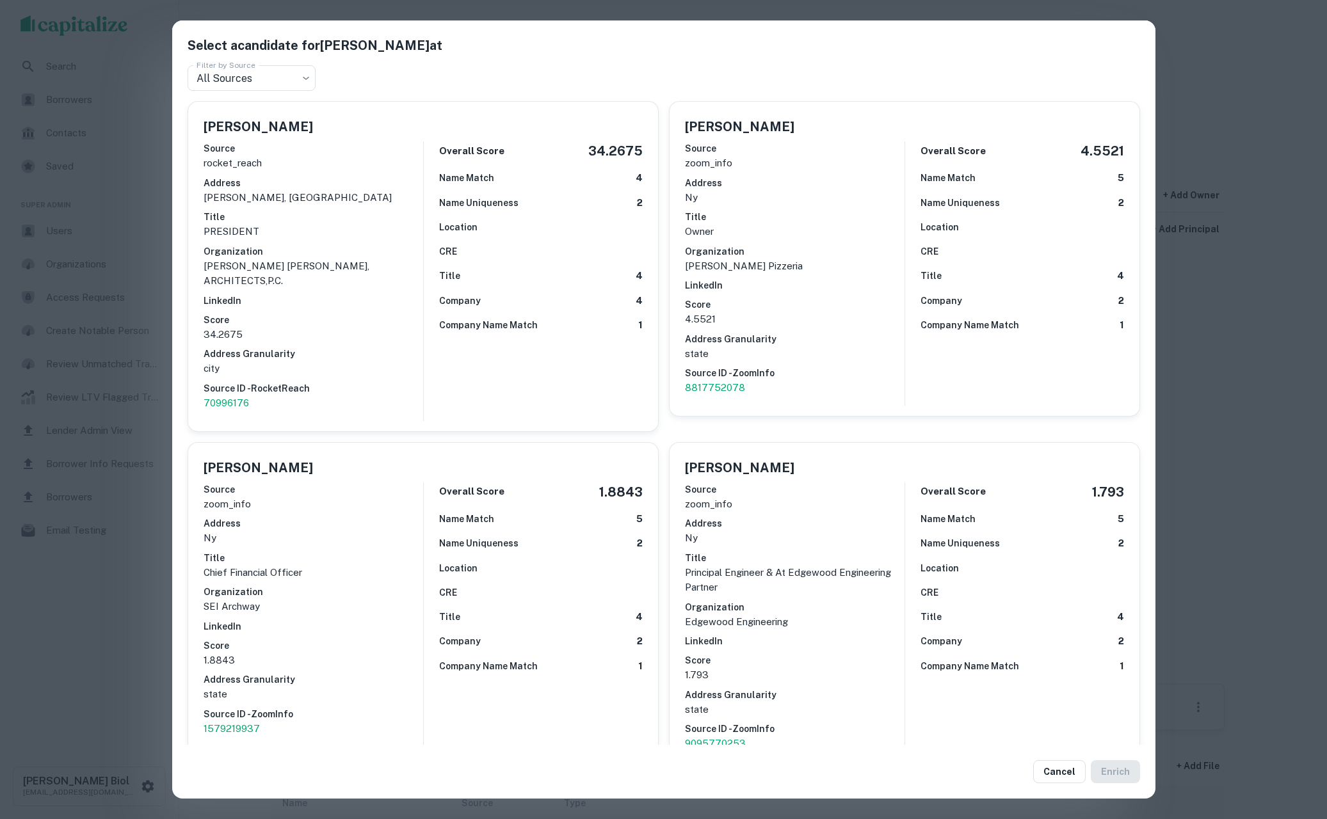
click at [99, 616] on div "Select a candidate for Dan Sanders at Filter by Source All Sources *** Filter b…" at bounding box center [663, 409] width 1327 height 819
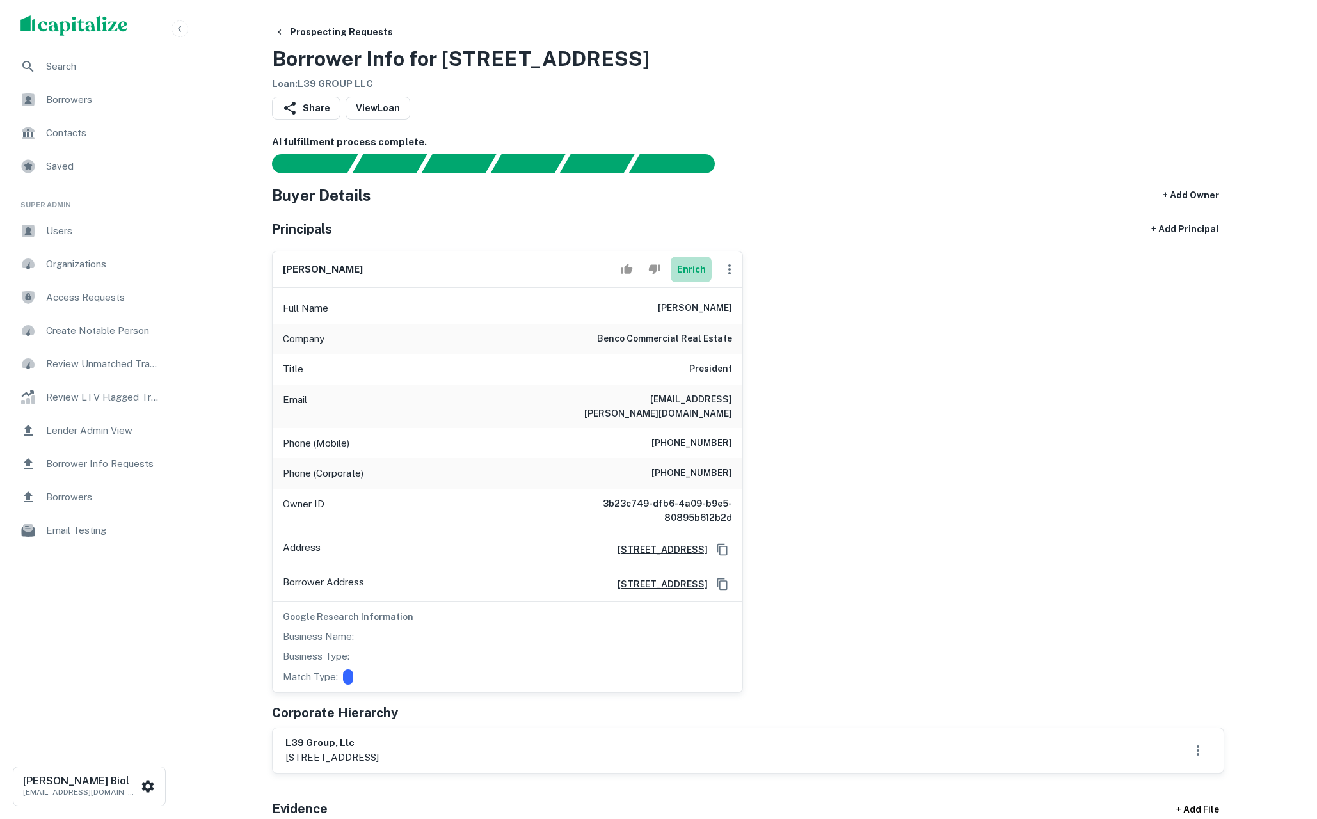
click at [695, 270] on button "Enrich" at bounding box center [691, 270] width 41 height 26
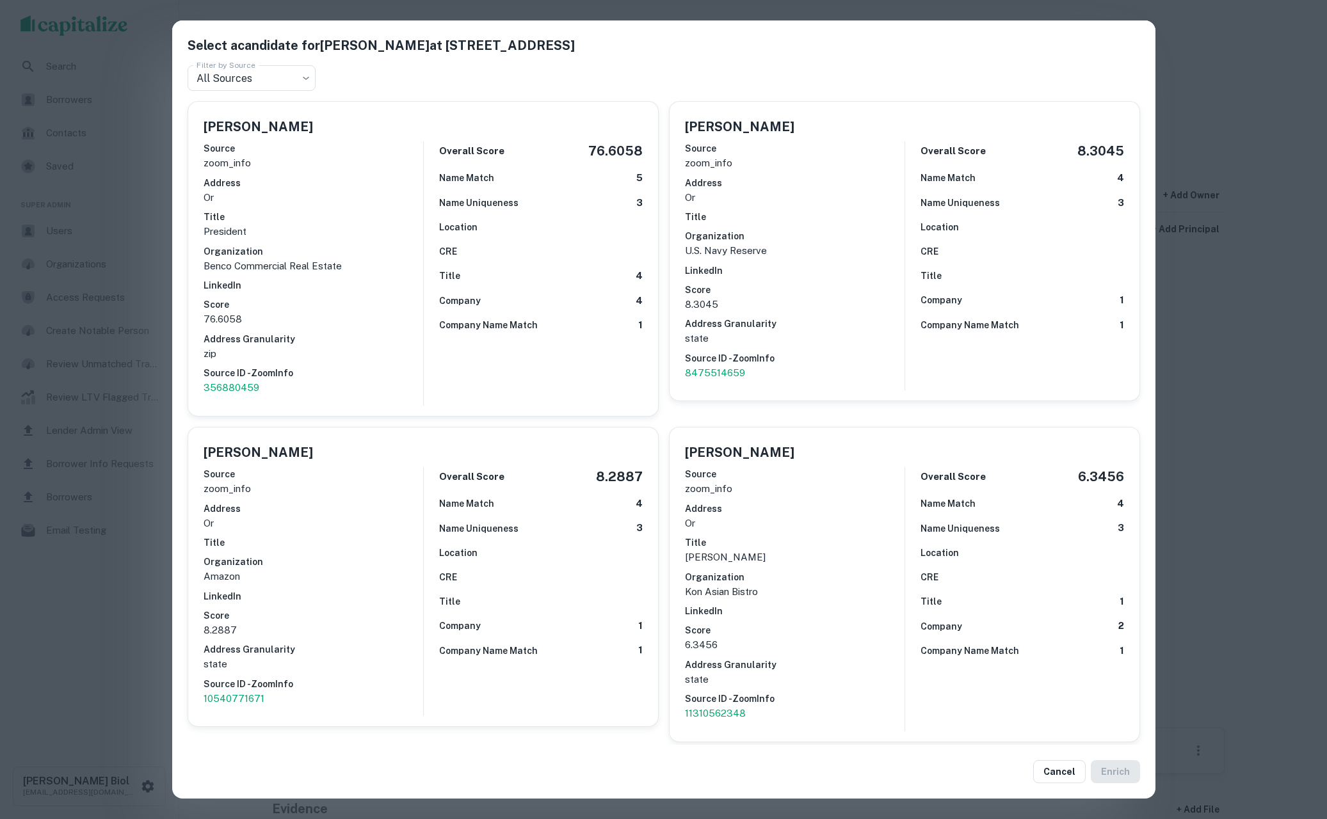
click at [138, 601] on div "Select a candidate for Benjamin S. McInnis at 1750 S Harbor Way Ste 250 Filter …" at bounding box center [663, 409] width 1327 height 819
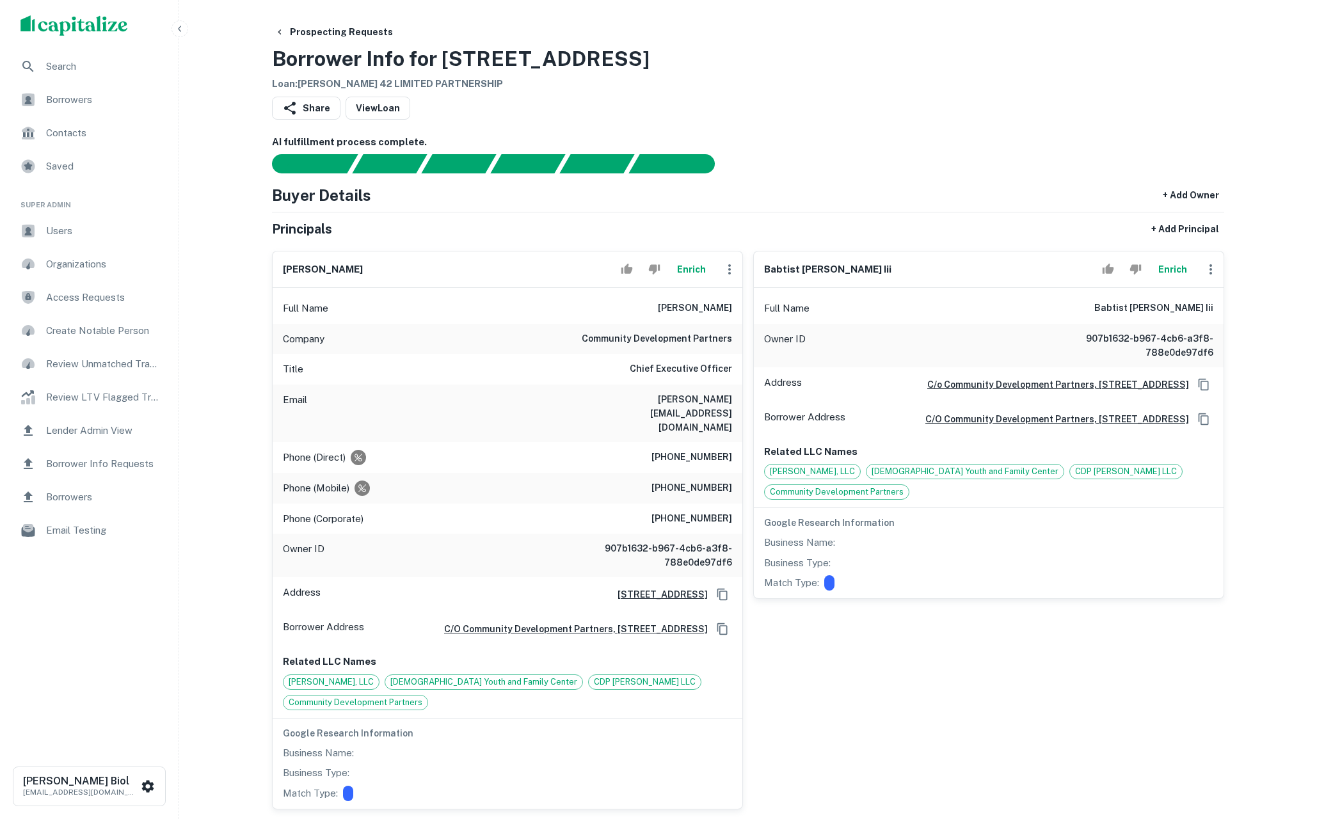
click at [694, 268] on button "Enrich" at bounding box center [691, 270] width 41 height 26
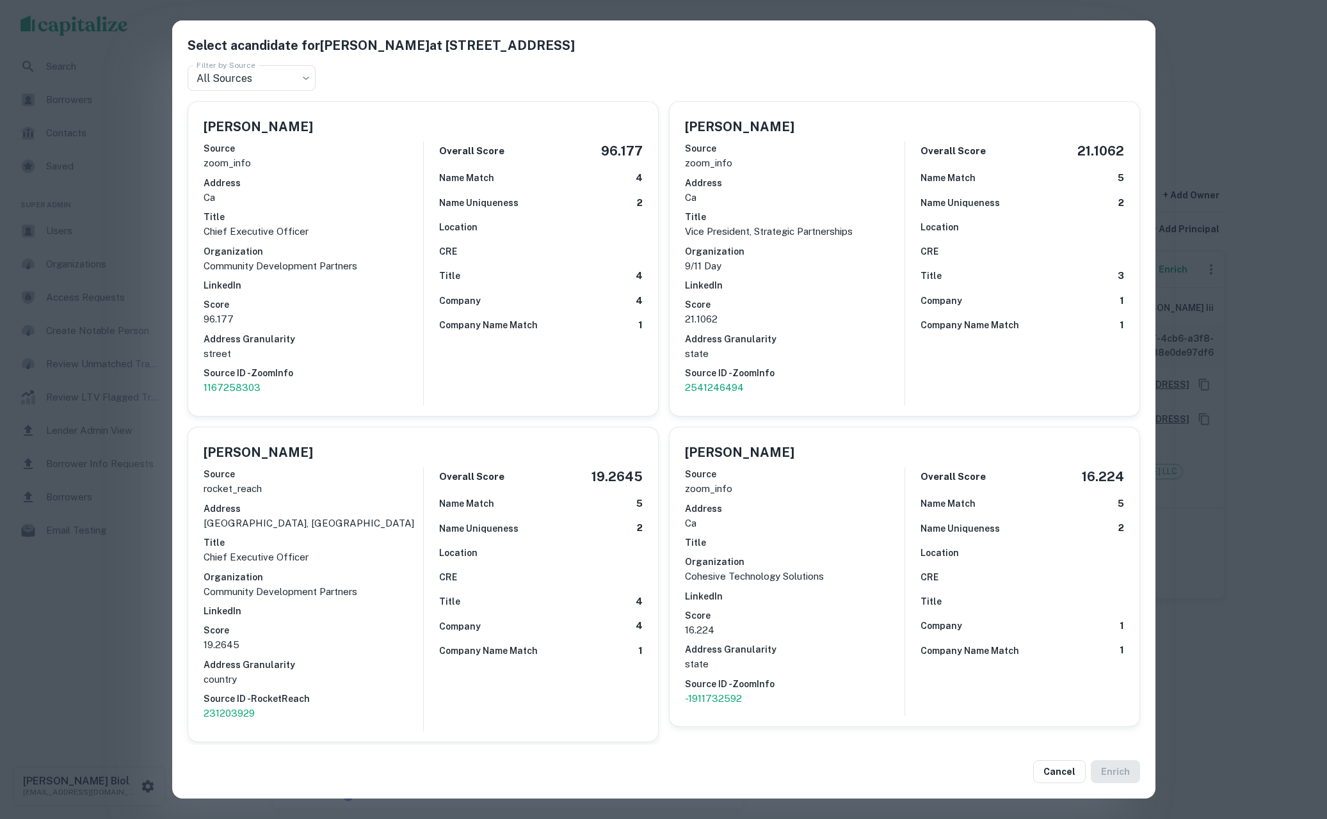
click at [75, 602] on div "Select a candidate for [PERSON_NAME] at [STREET_ADDRESS] Filter by Source All S…" at bounding box center [663, 409] width 1327 height 819
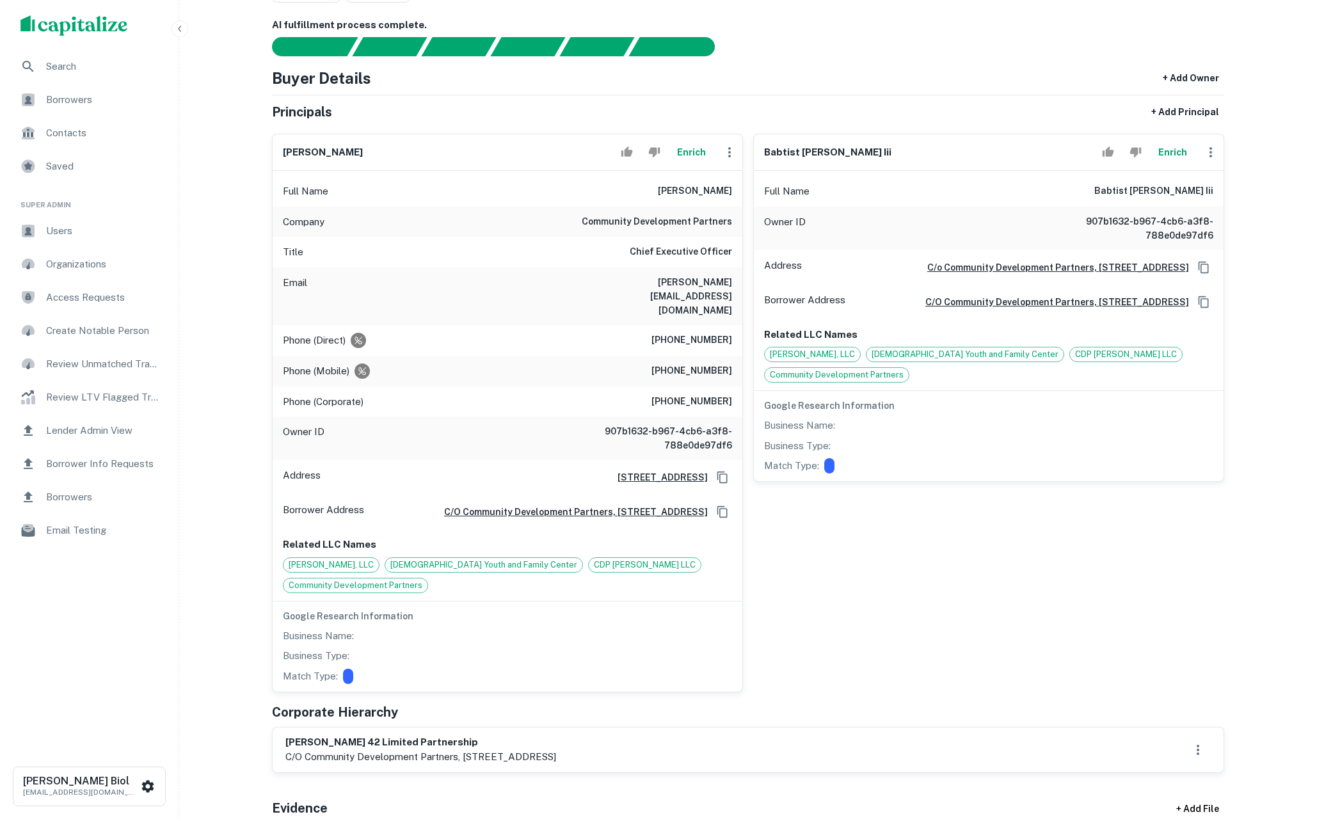
scroll to position [133, 0]
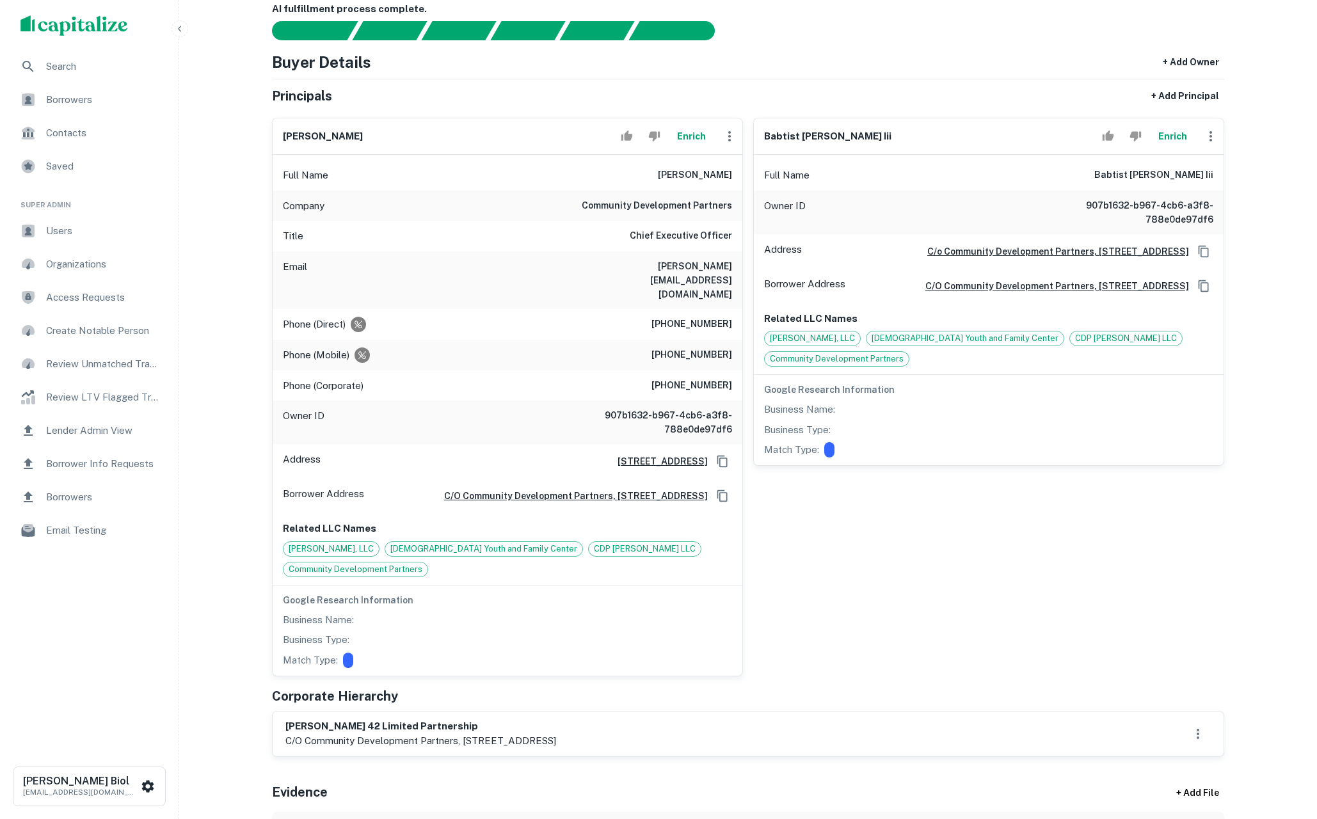
click at [689, 143] on button "Enrich" at bounding box center [691, 137] width 41 height 26
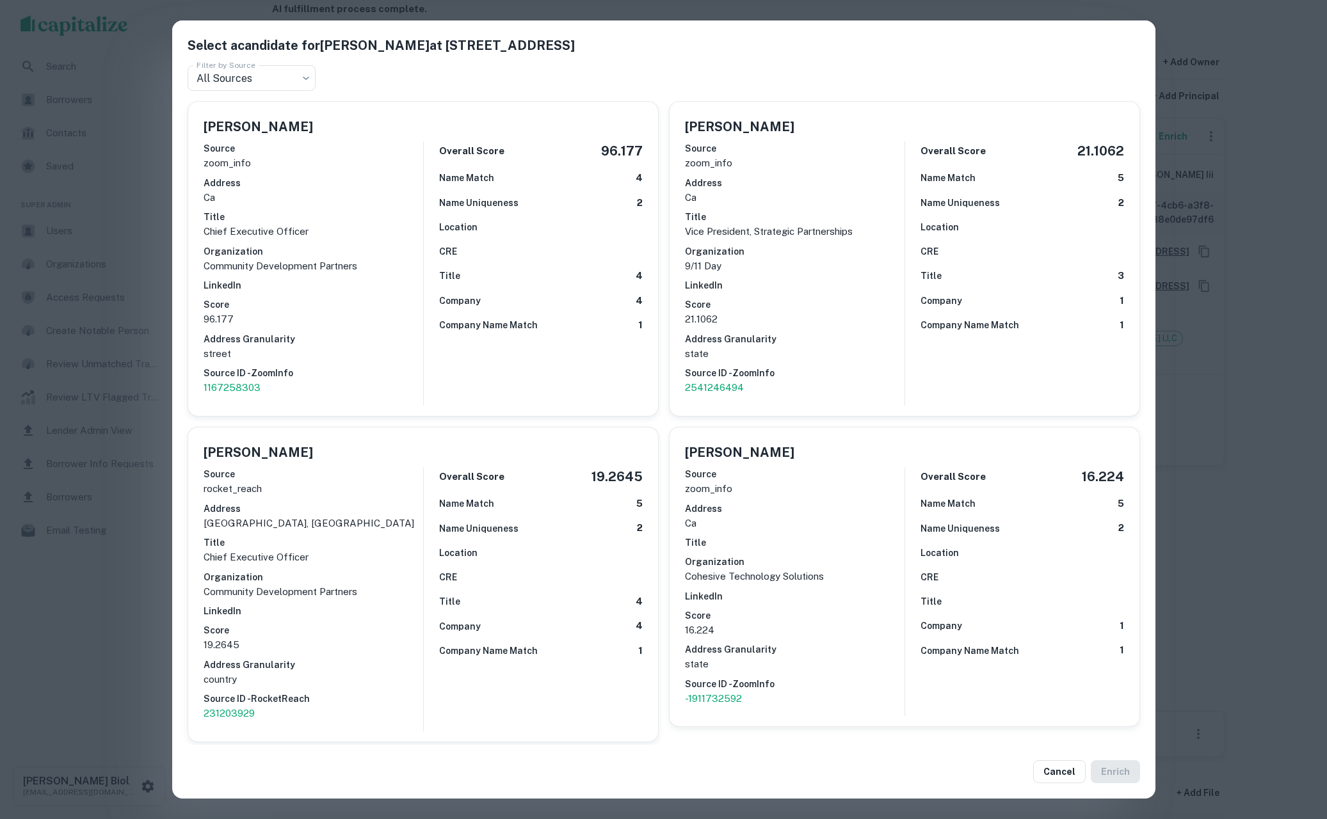
click at [1269, 592] on div "Select a candidate for [PERSON_NAME] at [STREET_ADDRESS] Filter by Source All S…" at bounding box center [663, 409] width 1327 height 819
